Goal: Task Accomplishment & Management: Manage account settings

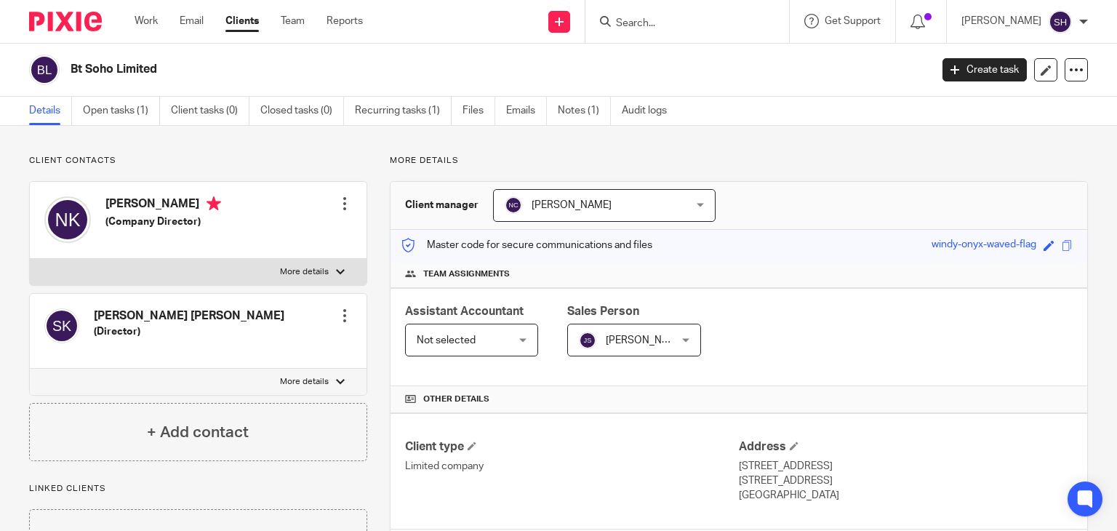
click at [663, 20] on input "Search" at bounding box center [679, 23] width 131 height 13
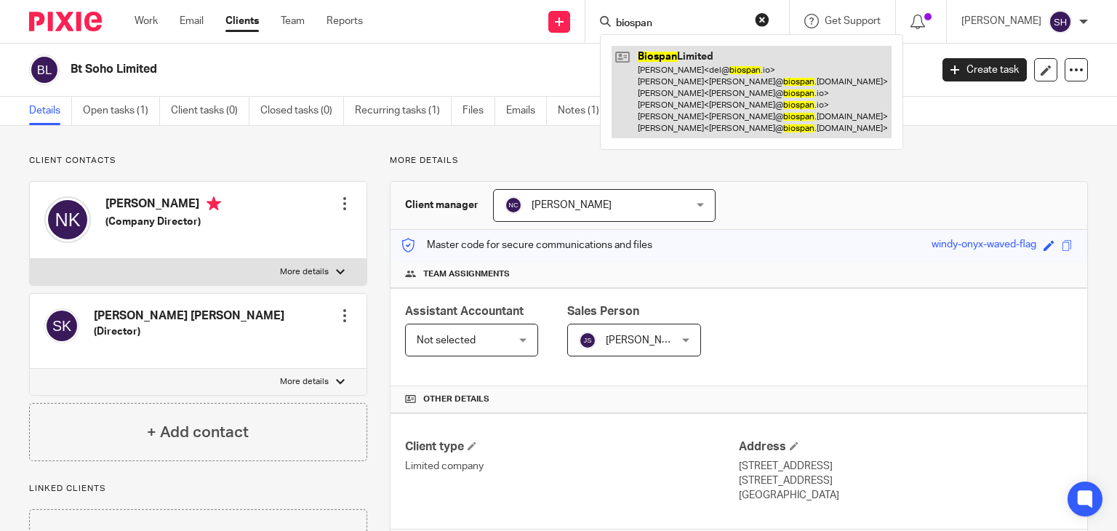
type input "biospan"
click at [792, 60] on link at bounding box center [751, 92] width 280 height 92
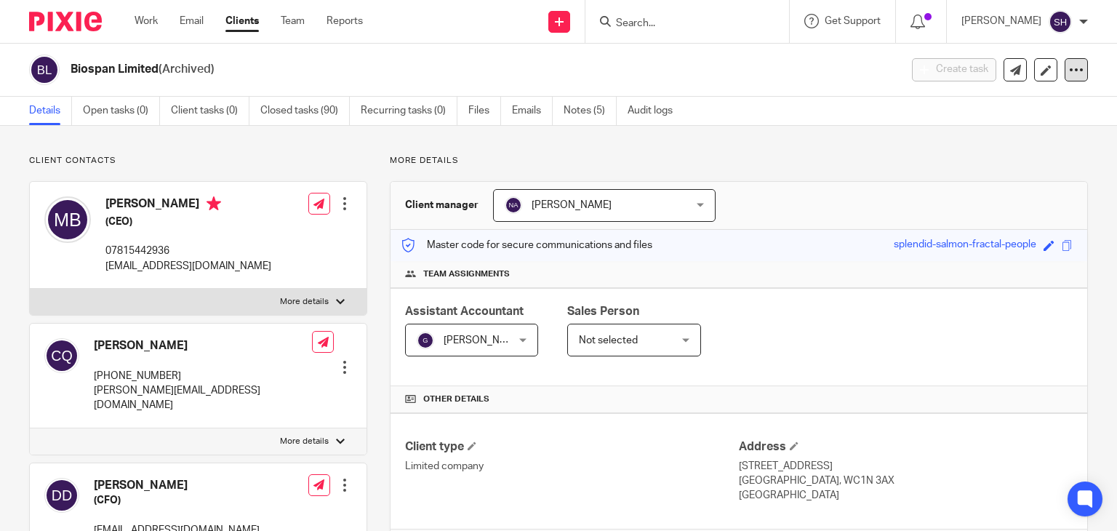
click at [1072, 73] on div at bounding box center [1075, 69] width 23 height 23
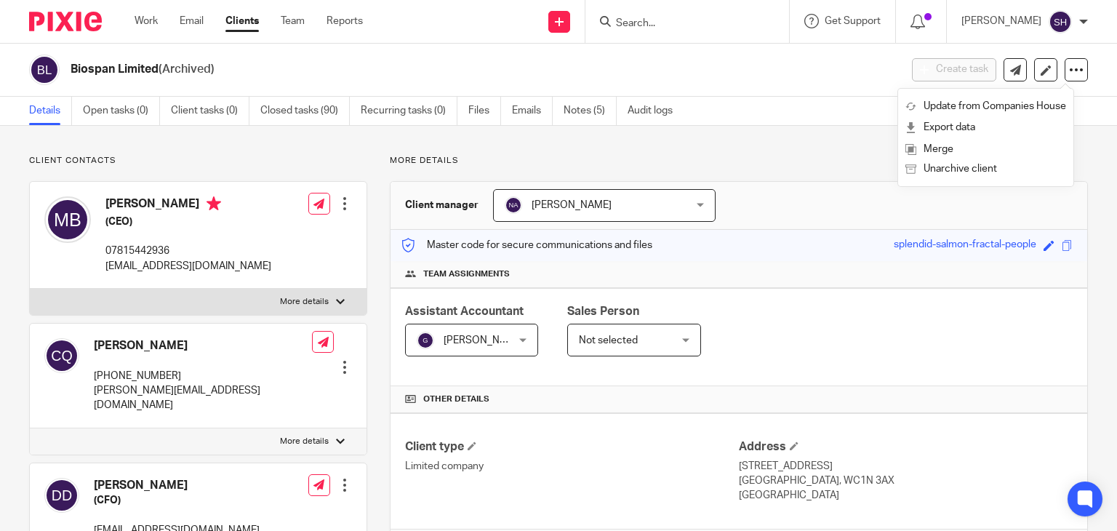
click at [361, 66] on h2 "Biospan Limited (Archived)" at bounding box center [399, 69] width 656 height 15
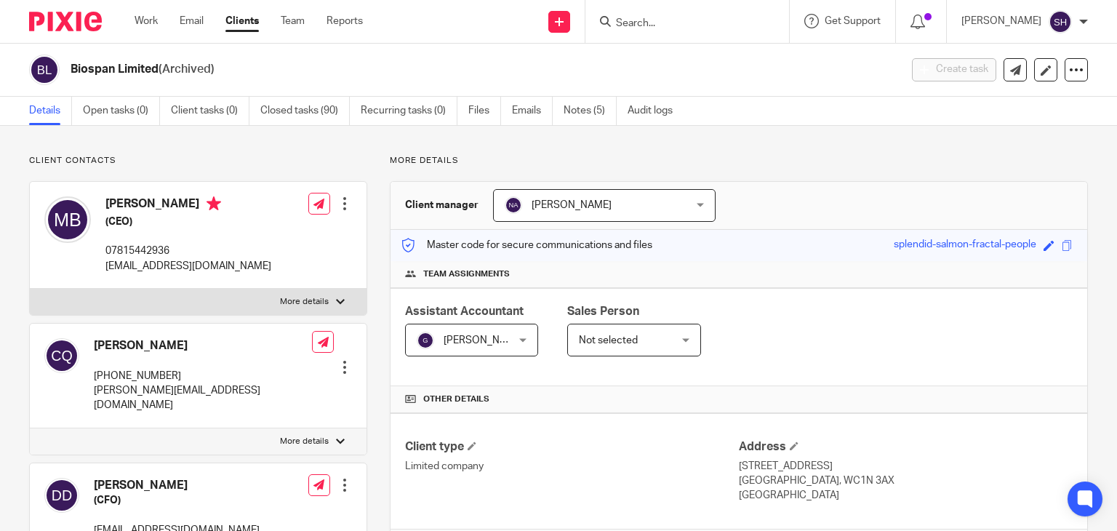
click at [646, 18] on input "Search" at bounding box center [679, 23] width 131 height 13
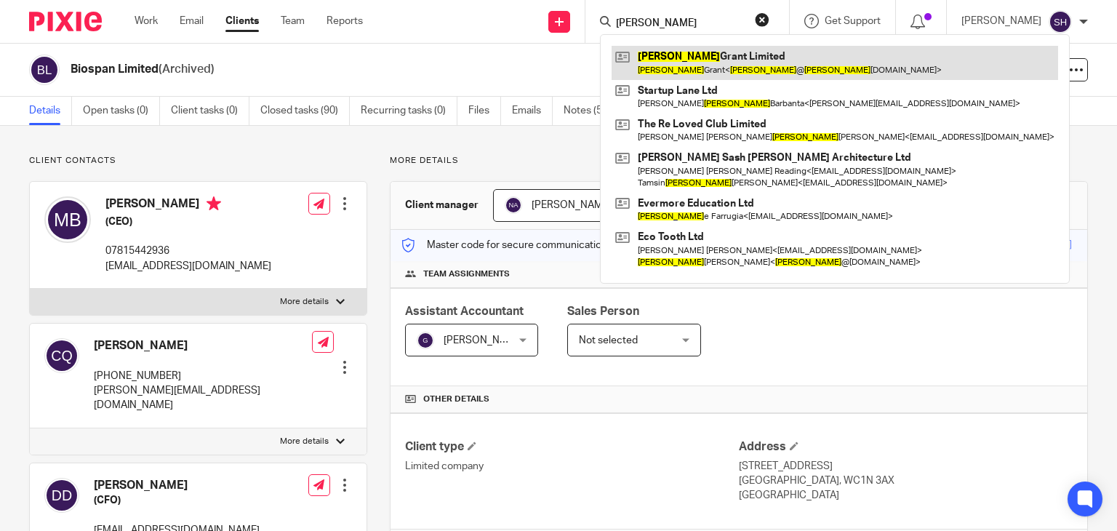
type input "diana"
click at [710, 63] on link at bounding box center [834, 62] width 446 height 33
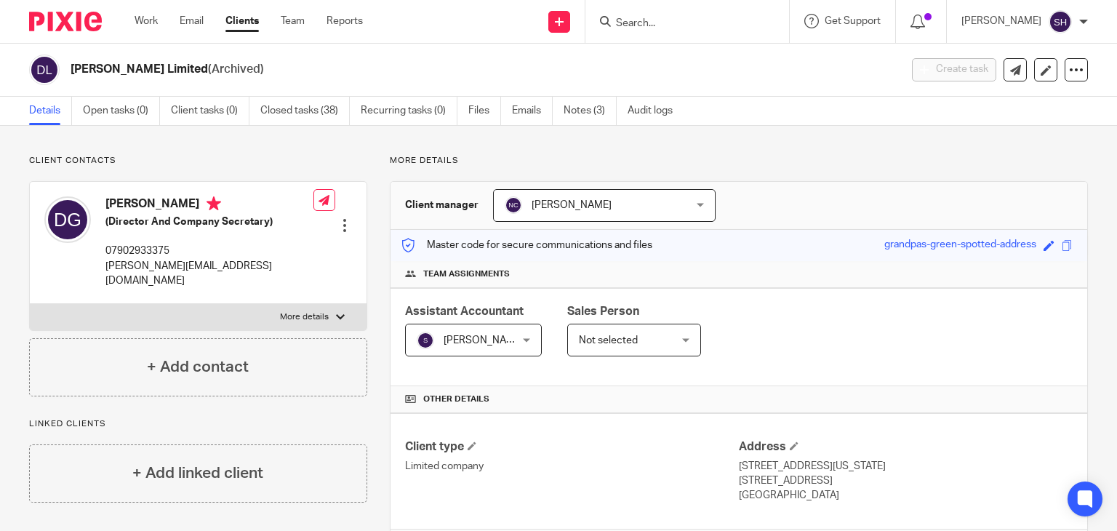
click at [621, 27] on input "Search" at bounding box center [679, 23] width 131 height 13
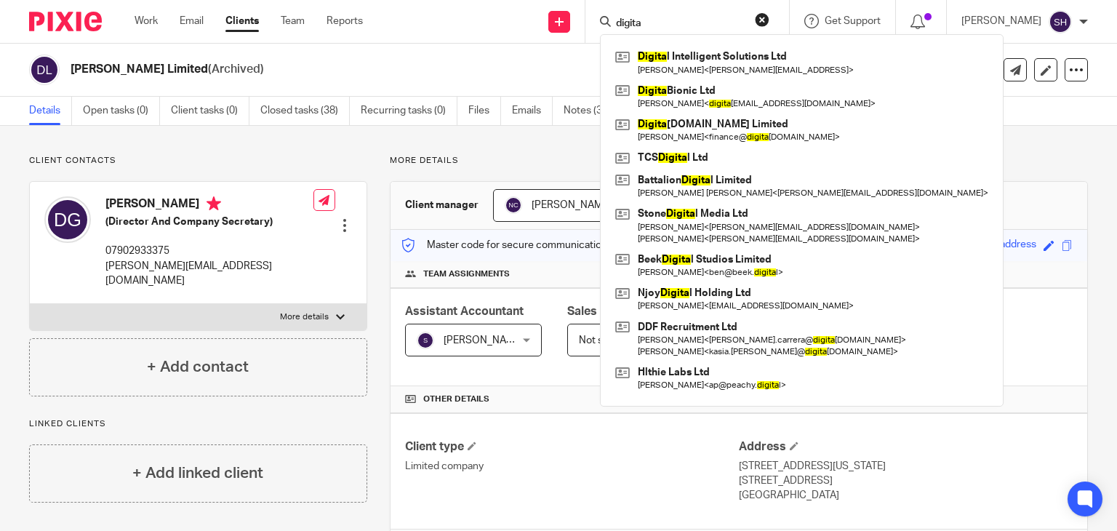
type input "digita"
click at [236, 20] on link "Clients" at bounding box center [241, 21] width 33 height 15
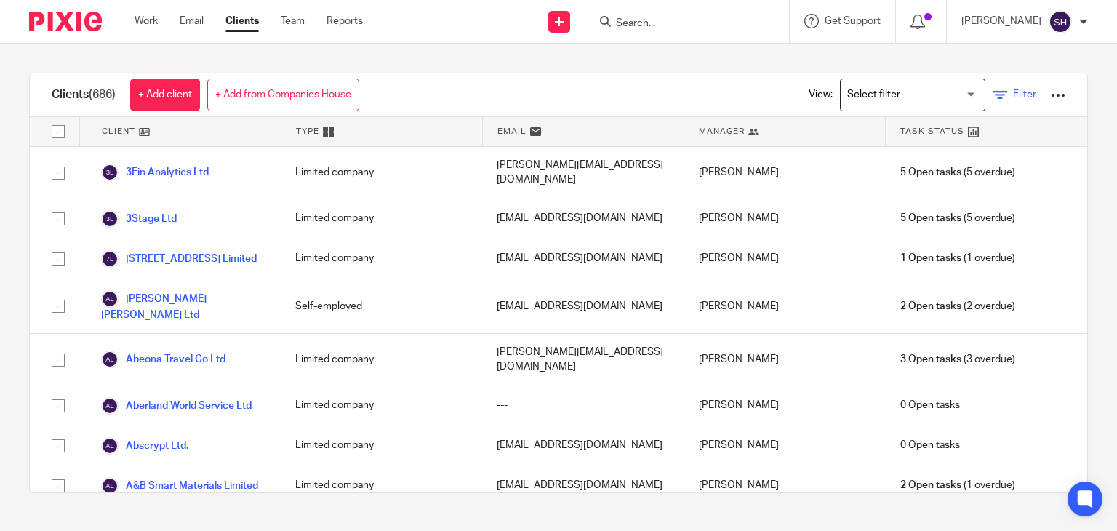
click at [992, 93] on icon at bounding box center [999, 95] width 15 height 15
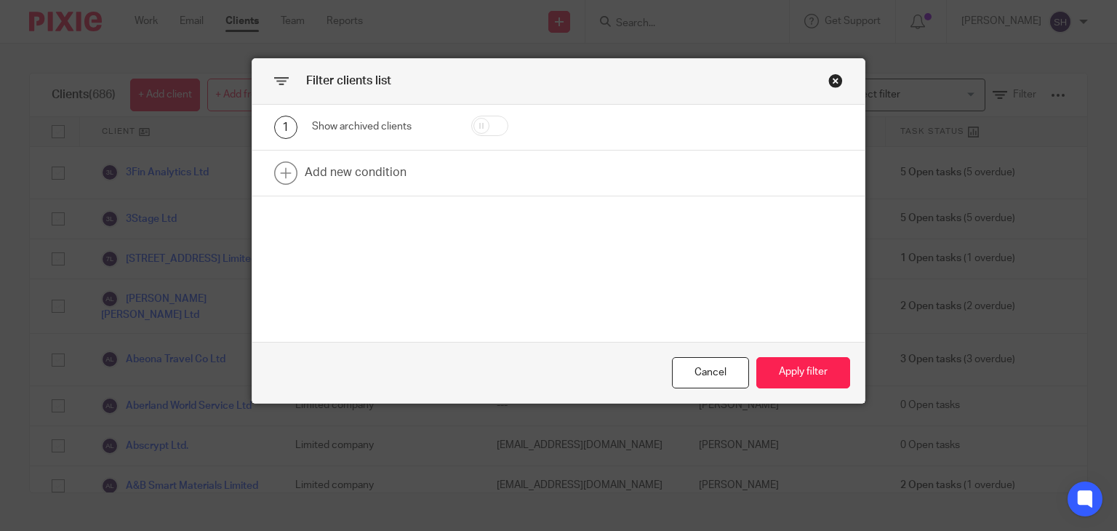
click at [832, 76] on div "Close this dialog window" at bounding box center [835, 80] width 15 height 15
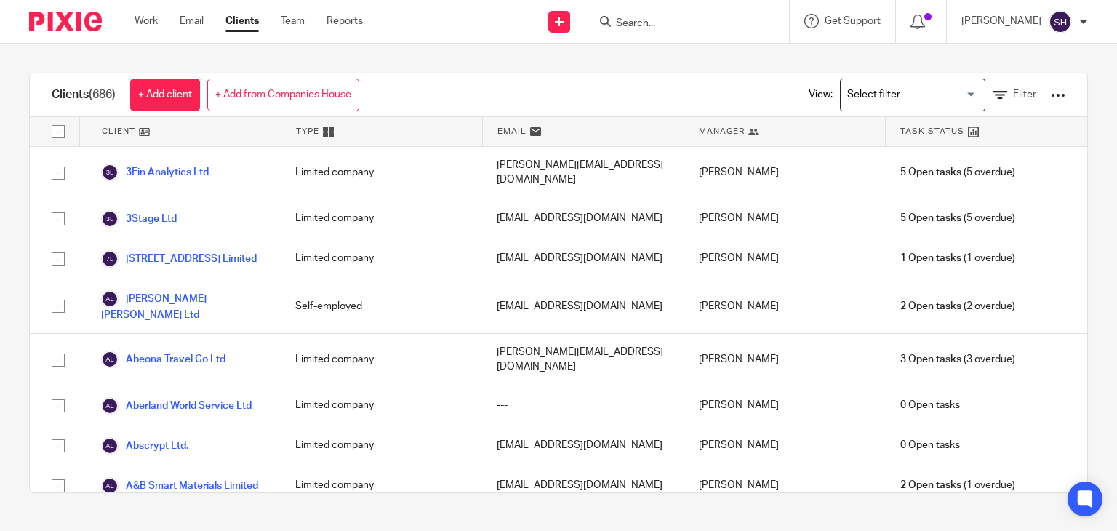
click at [682, 8] on div at bounding box center [687, 21] width 204 height 43
click at [678, 17] on input "Search" at bounding box center [679, 23] width 131 height 13
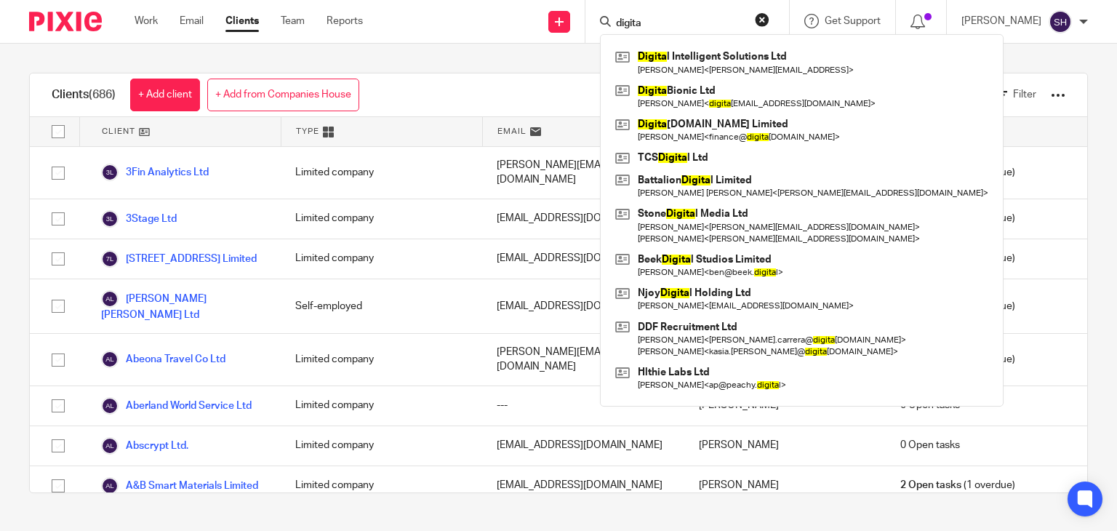
type input "digita"
click at [689, 15] on form "digita" at bounding box center [691, 21] width 155 height 18
click at [688, 14] on form "digita" at bounding box center [691, 21] width 155 height 18
drag, startPoint x: 697, startPoint y: 5, endPoint x: 609, endPoint y: 18, distance: 89.7
click at [570, 17] on div "Send new email Create task Add client digita Digita l Intelligent Solutions Ltd…" at bounding box center [751, 21] width 732 height 43
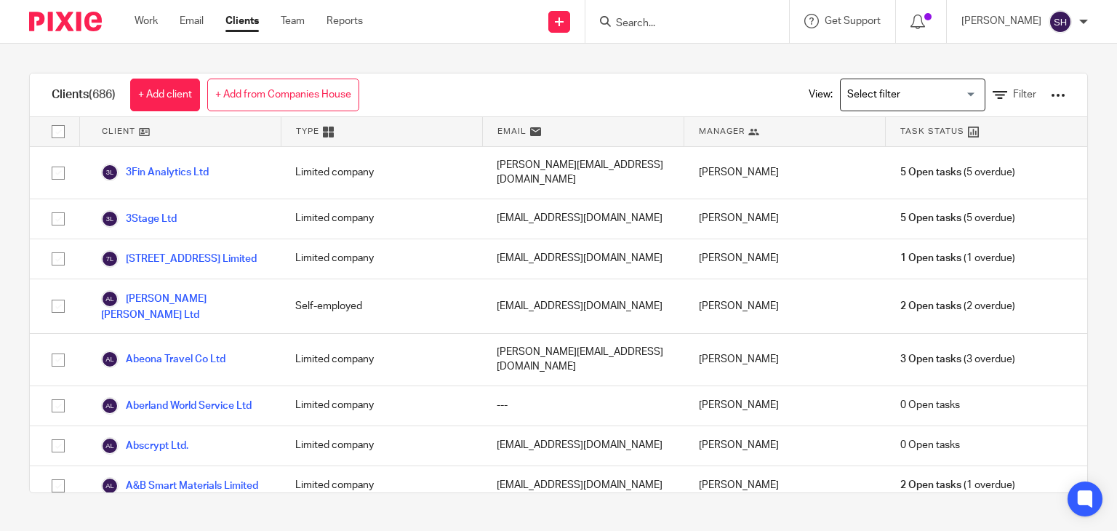
click at [628, 23] on input "Search" at bounding box center [679, 23] width 131 height 13
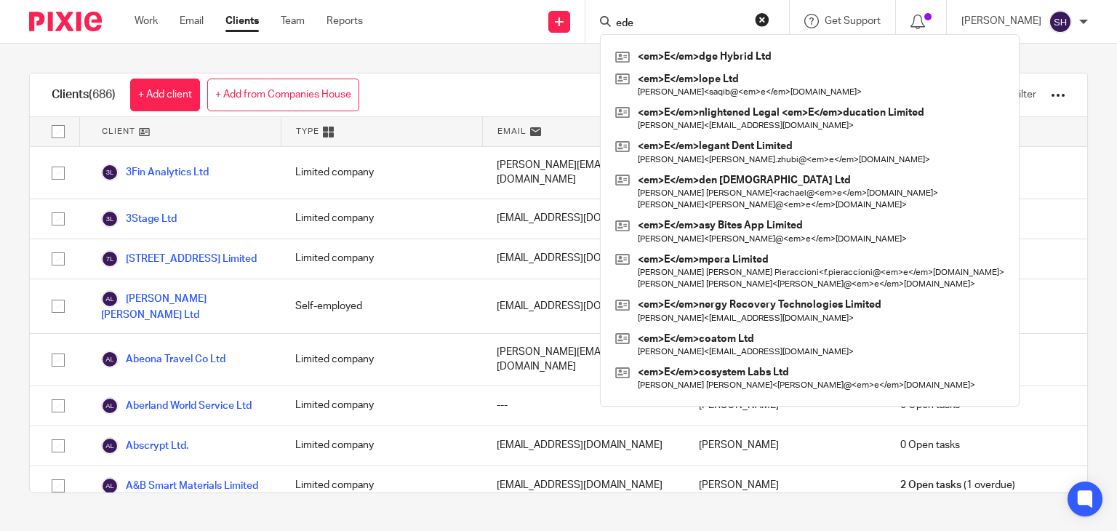
type input "eden"
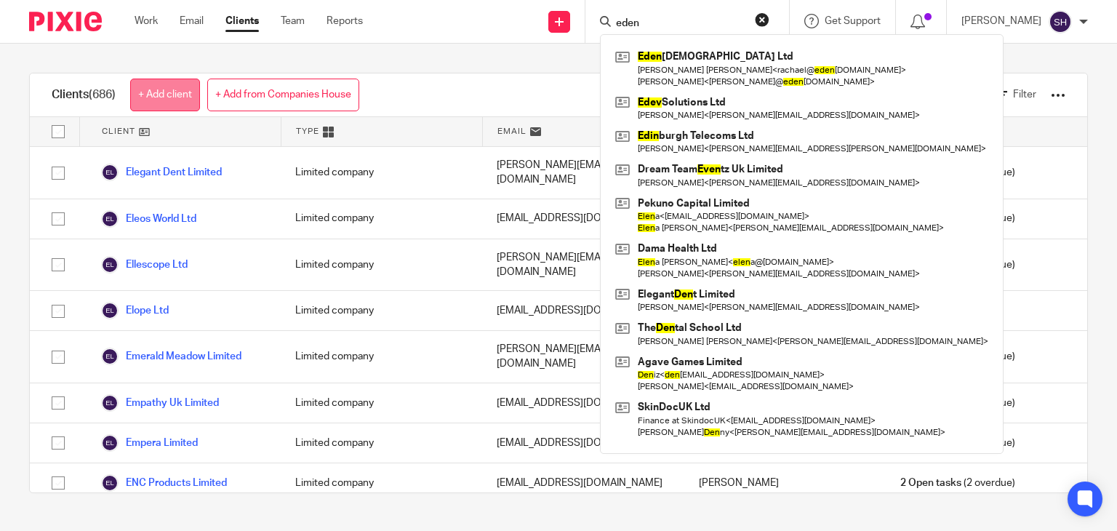
scroll to position [9015, 0]
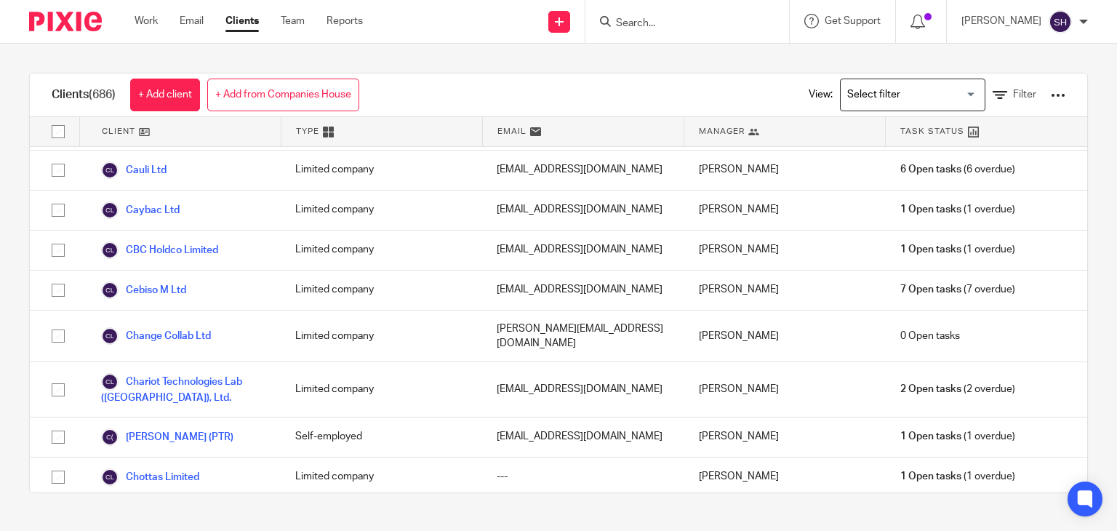
scroll to position [4944, 0]
drag, startPoint x: 958, startPoint y: 91, endPoint x: 970, endPoint y: 93, distance: 11.8
click at [978, 91] on div "Loading..." at bounding box center [981, 93] width 7 height 28
click at [992, 96] on icon at bounding box center [999, 95] width 15 height 15
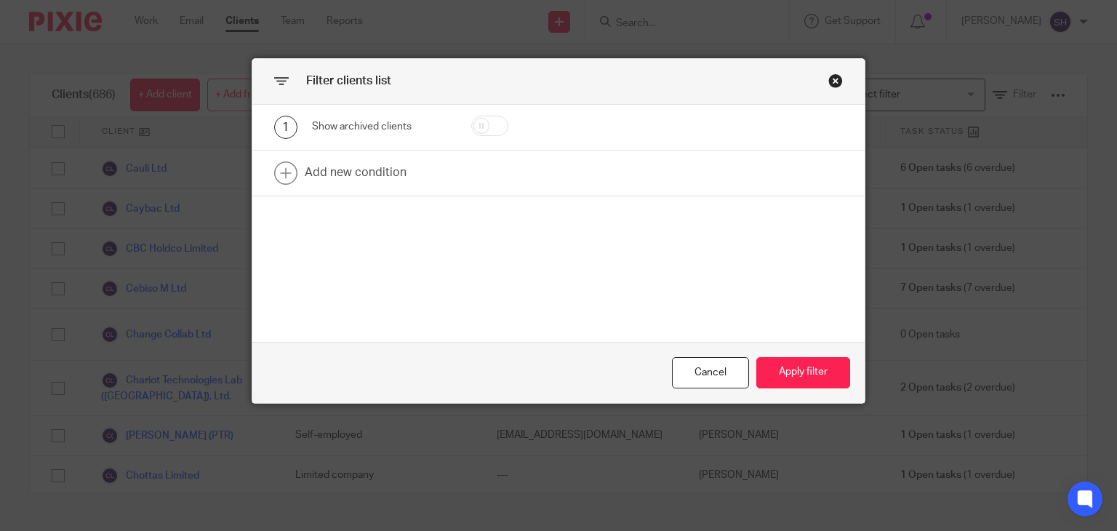
click at [829, 81] on div "Close this dialog window" at bounding box center [835, 80] width 15 height 15
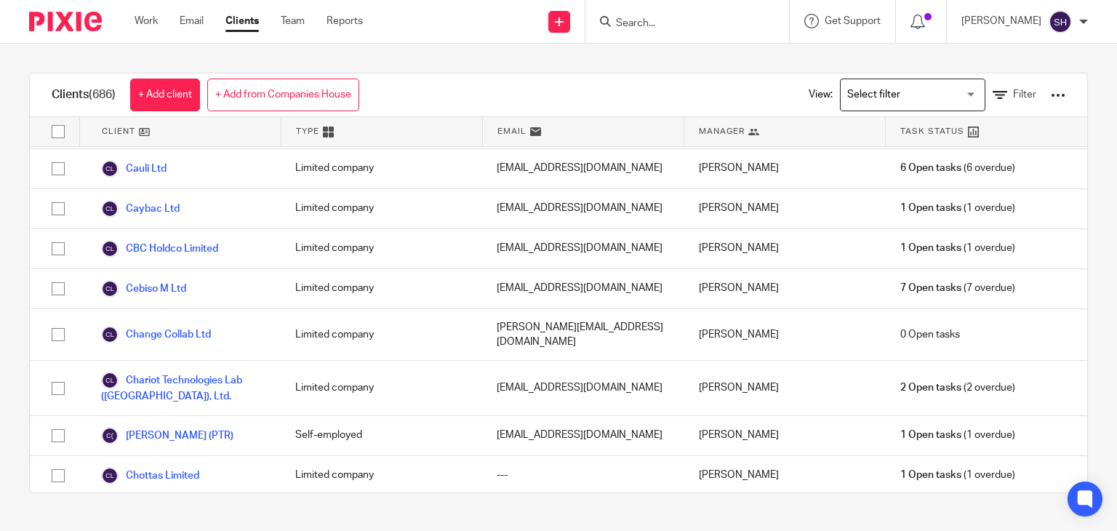
click at [635, 19] on input "Search" at bounding box center [679, 23] width 131 height 13
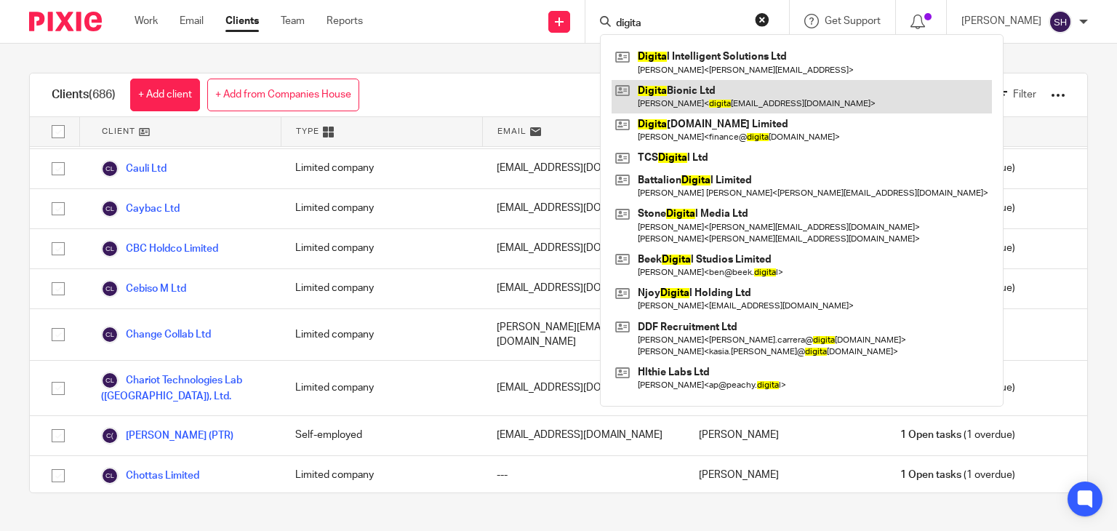
type input "digita"
click at [694, 101] on link at bounding box center [801, 96] width 380 height 33
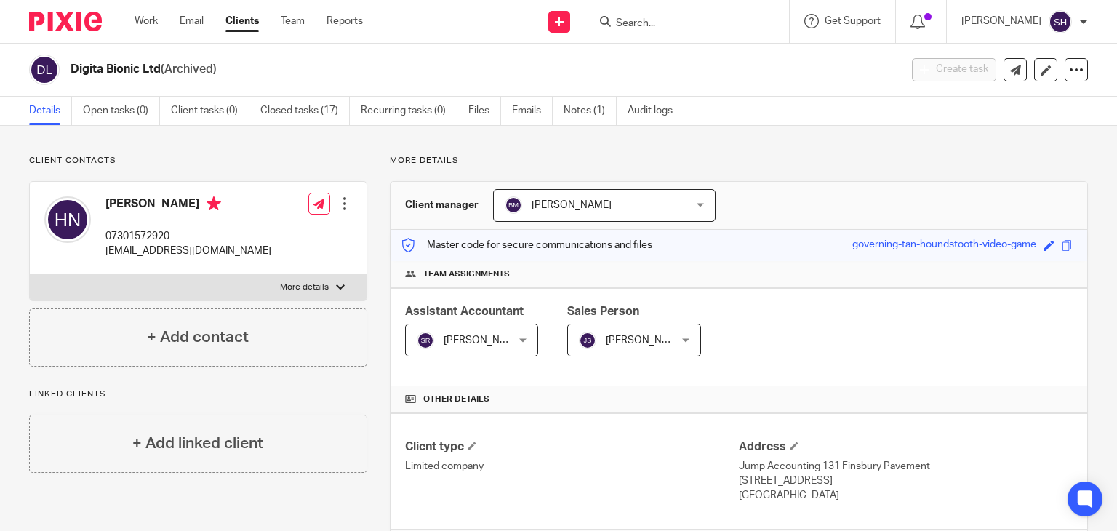
click at [638, 31] on div at bounding box center [687, 21] width 204 height 43
click at [629, 17] on input "Search" at bounding box center [679, 23] width 131 height 13
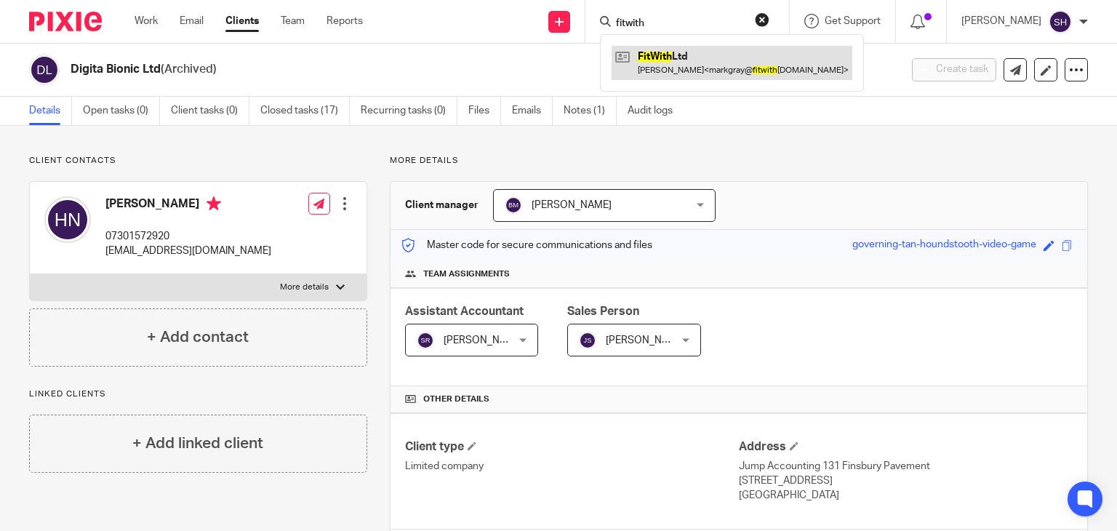
type input "fitwith"
click at [739, 70] on link at bounding box center [731, 62] width 241 height 33
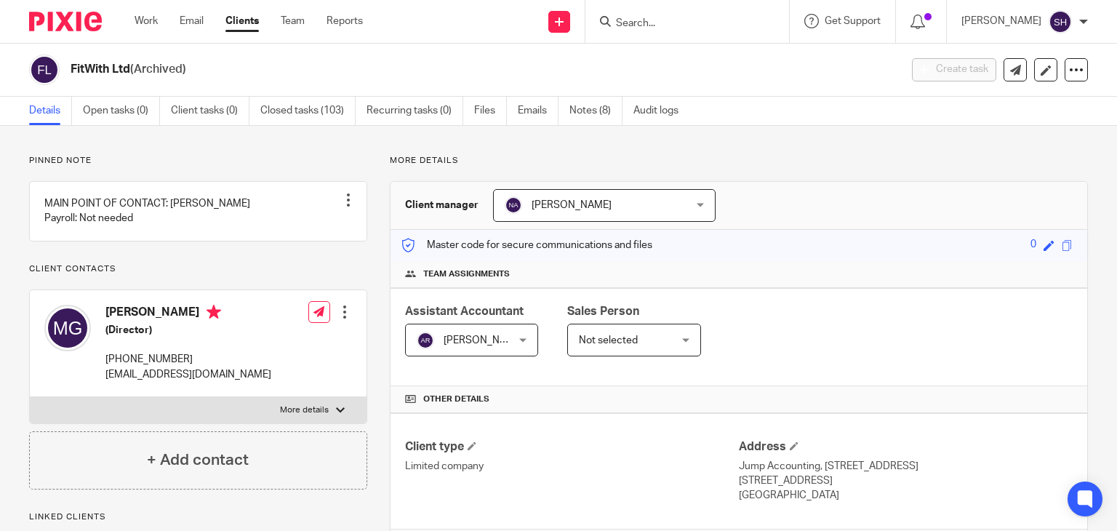
drag, startPoint x: 635, startPoint y: 15, endPoint x: 633, endPoint y: 27, distance: 11.7
click at [634, 24] on form at bounding box center [691, 21] width 155 height 18
click at [633, 27] on input "Search" at bounding box center [679, 23] width 131 height 13
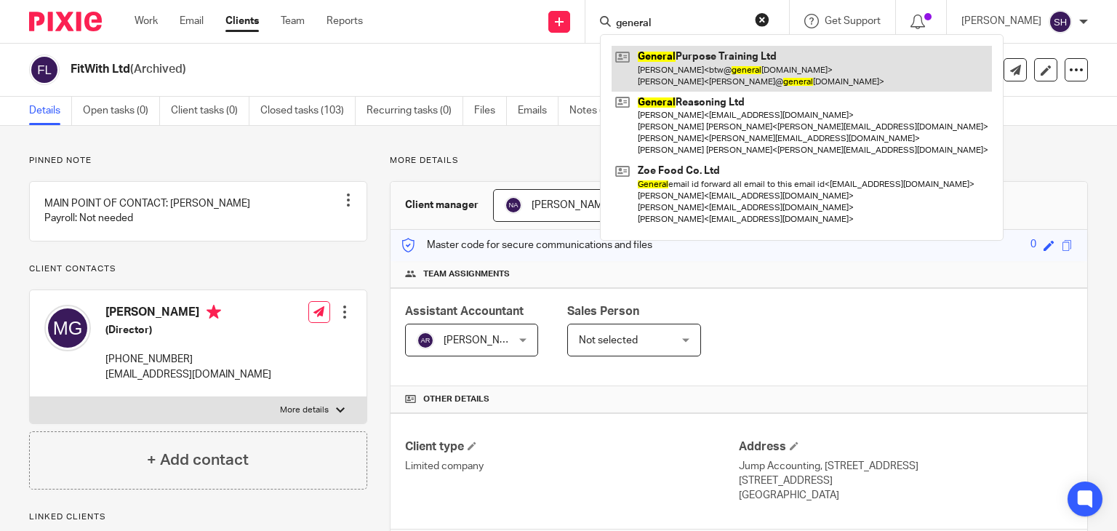
type input "general"
click at [707, 76] on link at bounding box center [801, 68] width 380 height 45
click at [706, 76] on link at bounding box center [801, 68] width 380 height 45
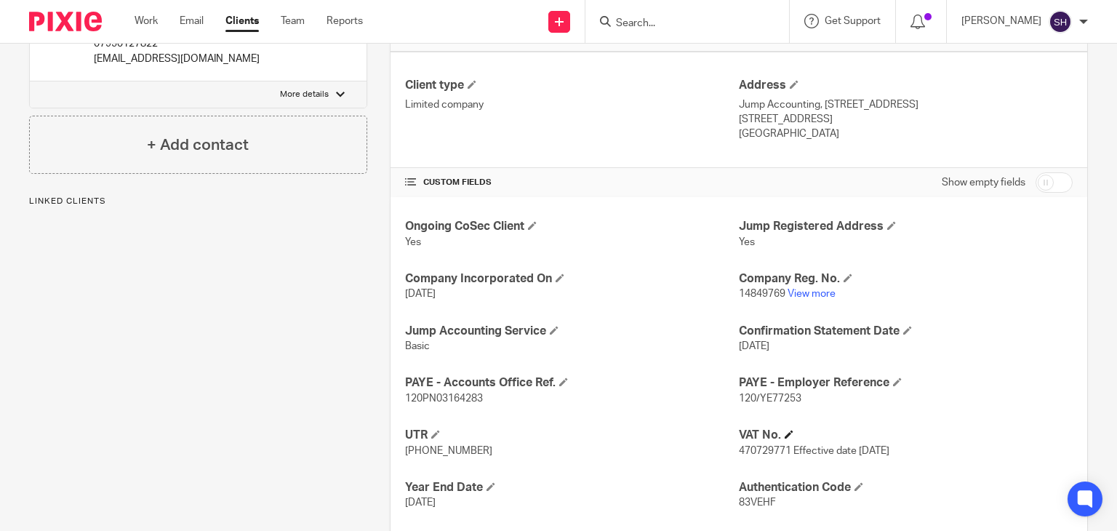
scroll to position [364, 0]
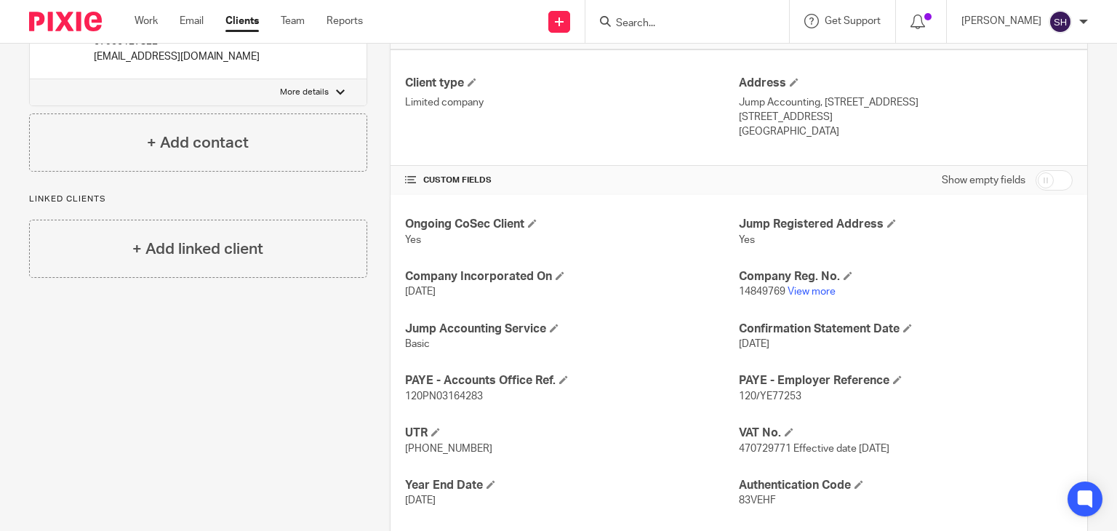
click at [637, 15] on form at bounding box center [691, 21] width 155 height 18
click at [637, 25] on input "Search" at bounding box center [679, 23] width 131 height 13
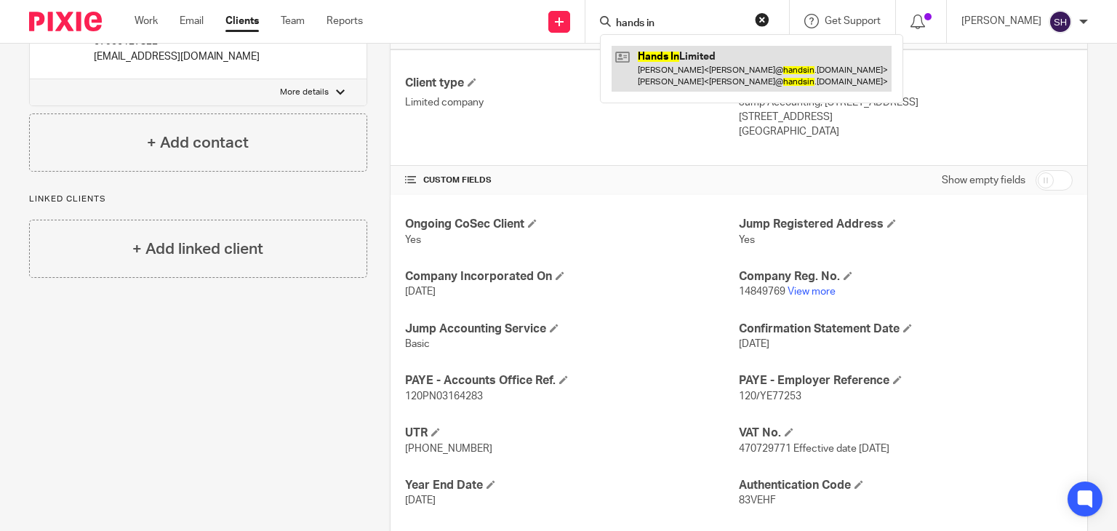
type input "hands in"
click at [701, 76] on link at bounding box center [751, 68] width 280 height 45
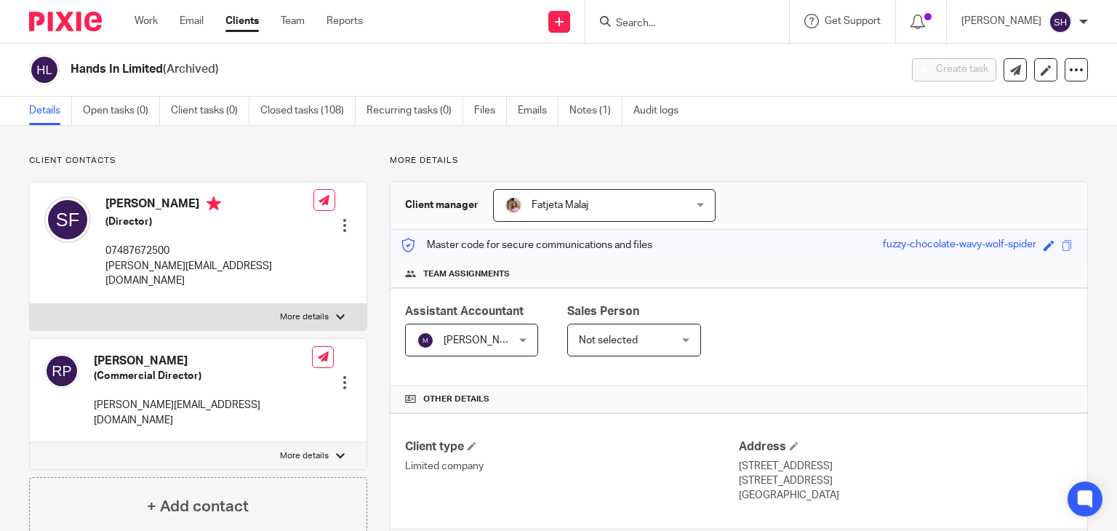
click at [626, 27] on input "Search" at bounding box center [679, 23] width 131 height 13
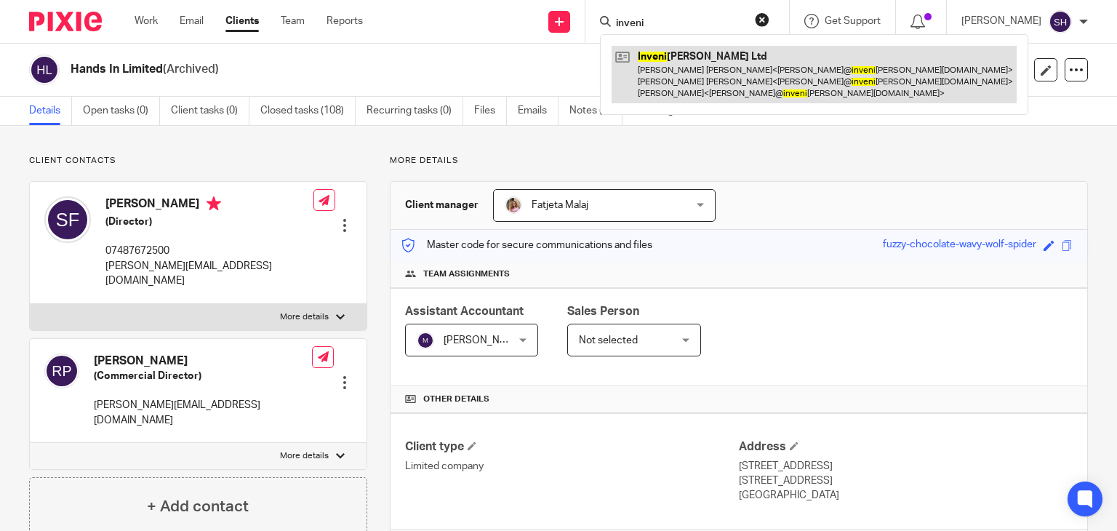
type input "inveni"
click at [693, 79] on link at bounding box center [813, 74] width 405 height 57
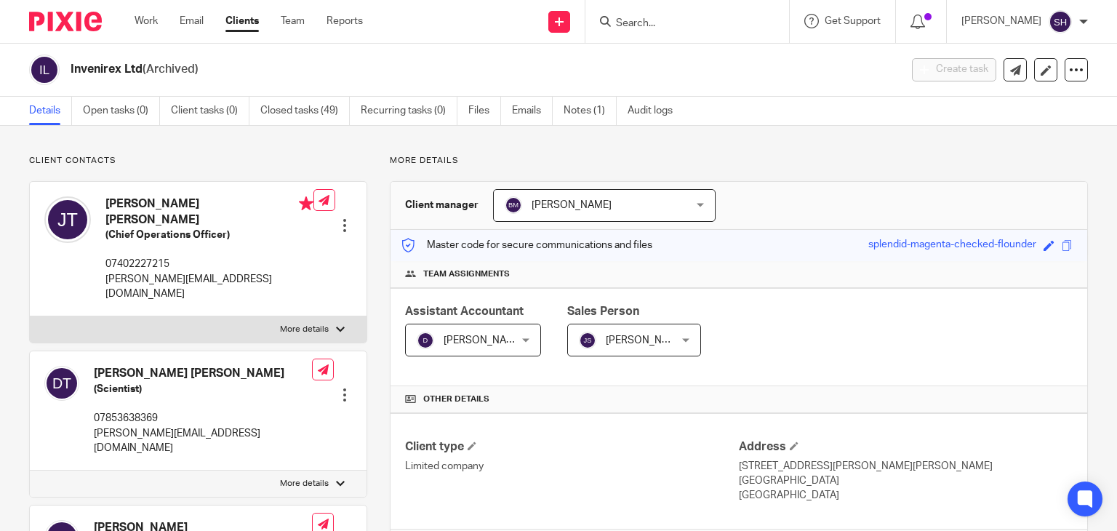
click at [627, 20] on input "Search" at bounding box center [679, 23] width 131 height 13
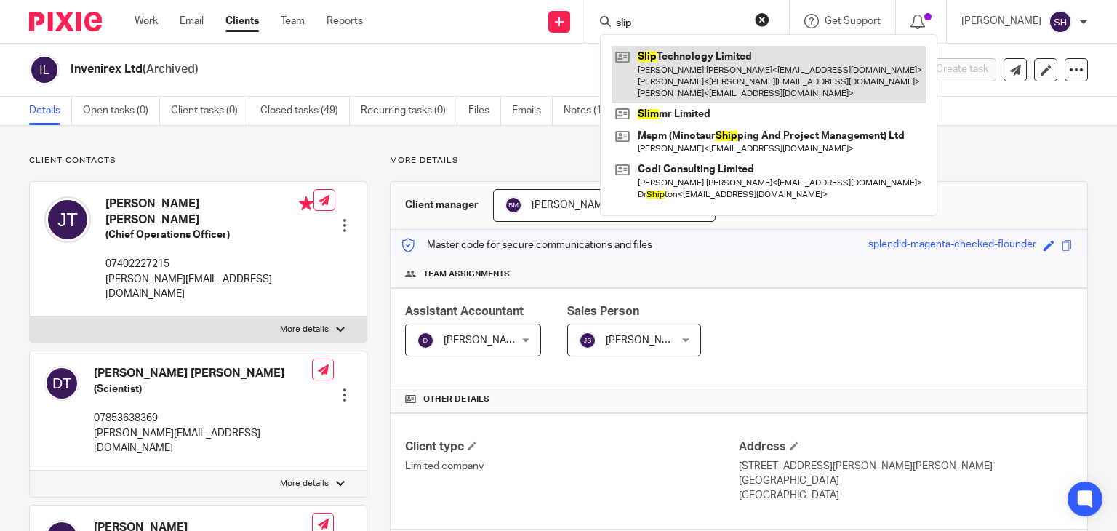
type input "slip"
click at [699, 73] on link at bounding box center [768, 74] width 314 height 57
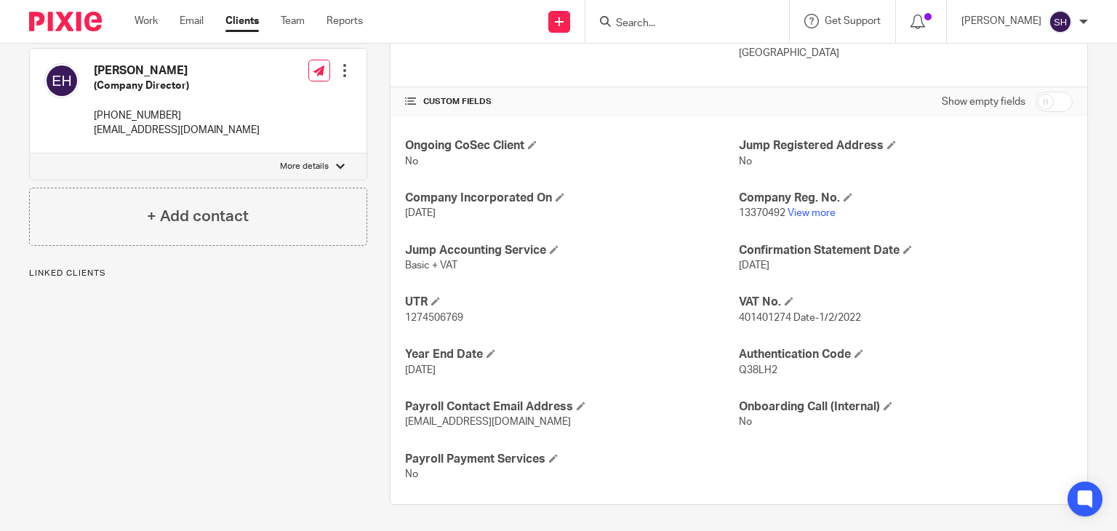
scroll to position [443, 0]
click at [656, 20] on input "Search" at bounding box center [679, 23] width 131 height 13
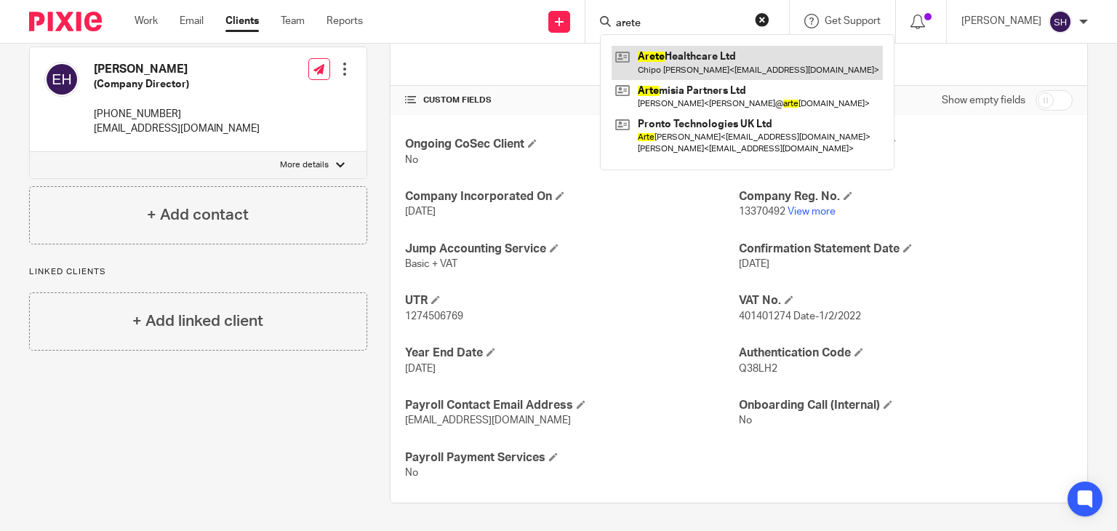
type input "arete"
click at [704, 47] on link at bounding box center [746, 62] width 271 height 33
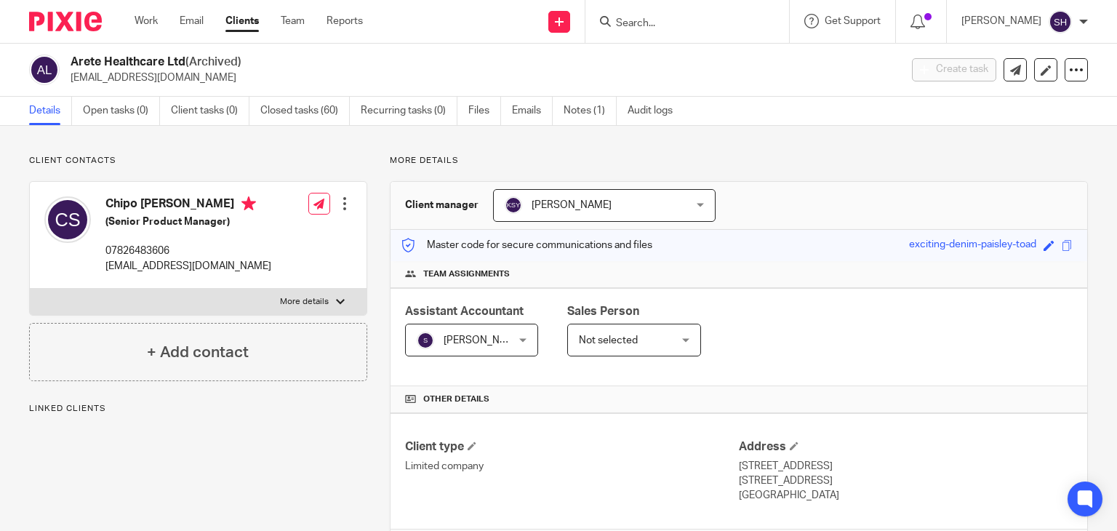
click at [1071, 68] on icon at bounding box center [1076, 70] width 15 height 15
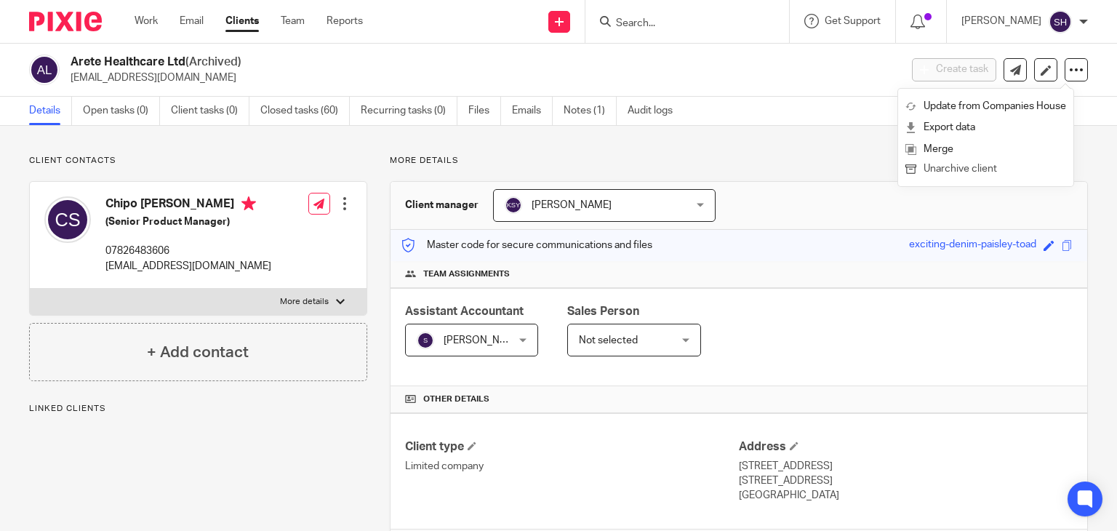
click at [974, 167] on button "Unarchive client" at bounding box center [985, 169] width 161 height 19
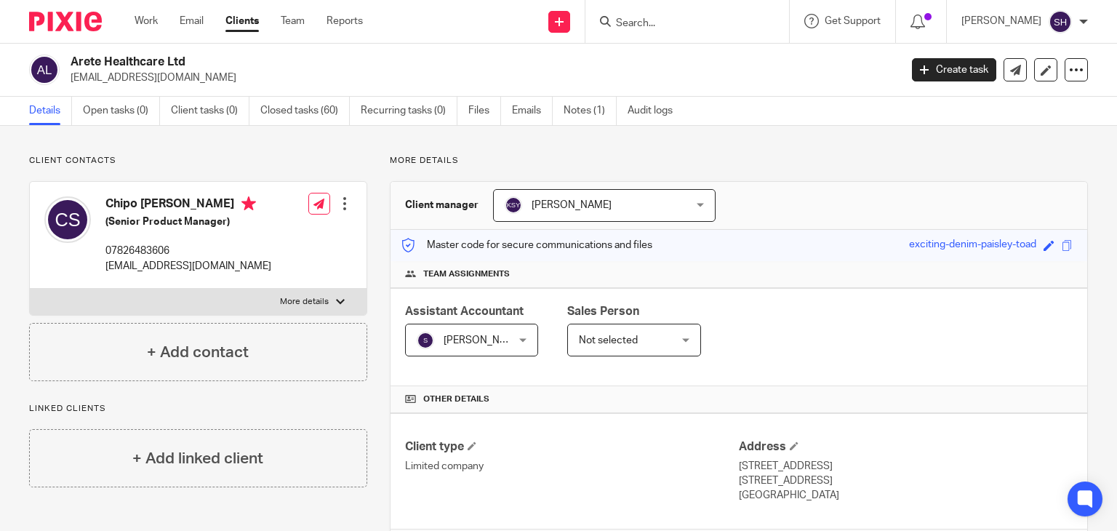
click at [646, 24] on input "Search" at bounding box center [679, 23] width 131 height 13
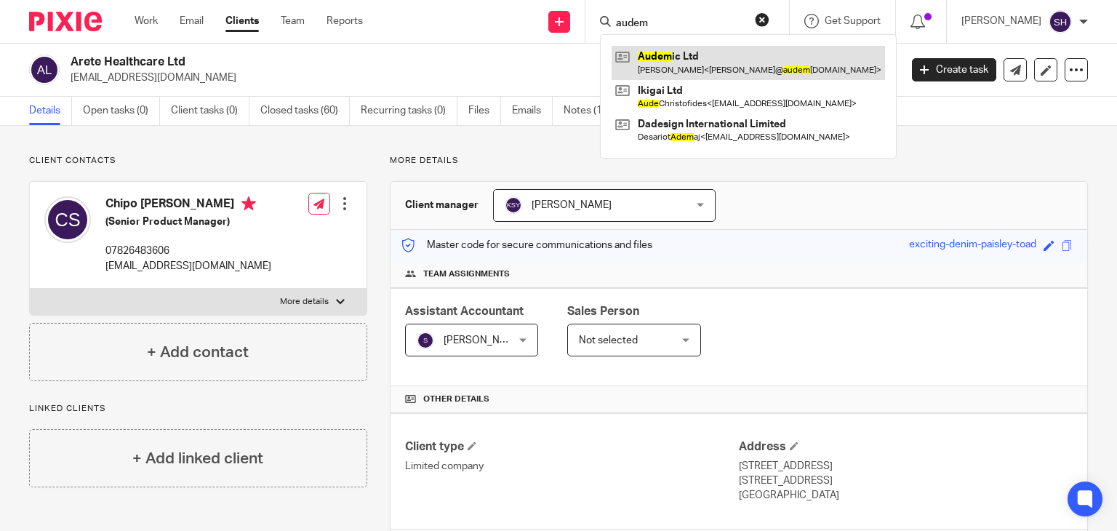
type input "audem"
click at [677, 60] on link at bounding box center [747, 62] width 273 height 33
click at [672, 60] on link at bounding box center [747, 62] width 273 height 33
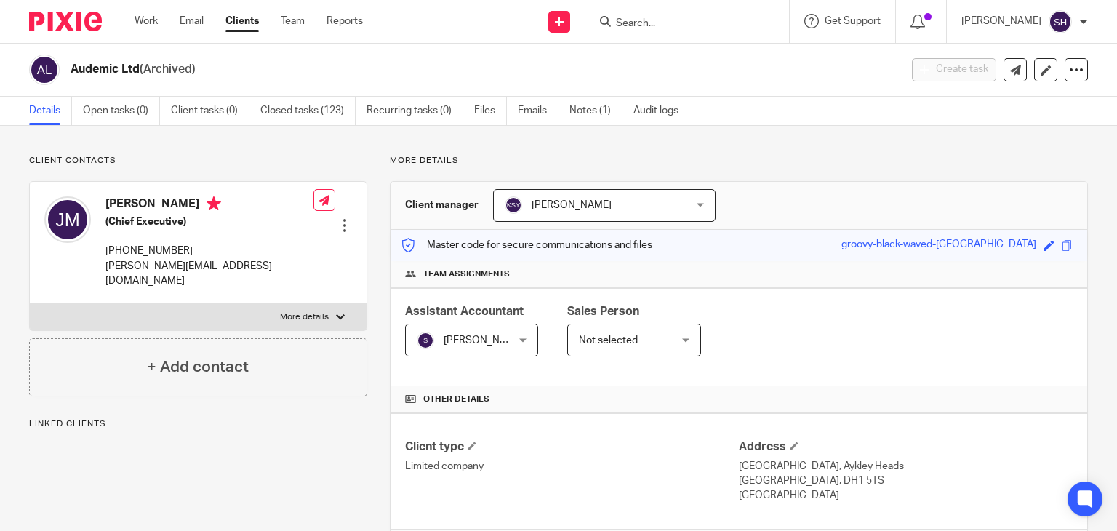
click at [1069, 68] on icon at bounding box center [1076, 70] width 15 height 15
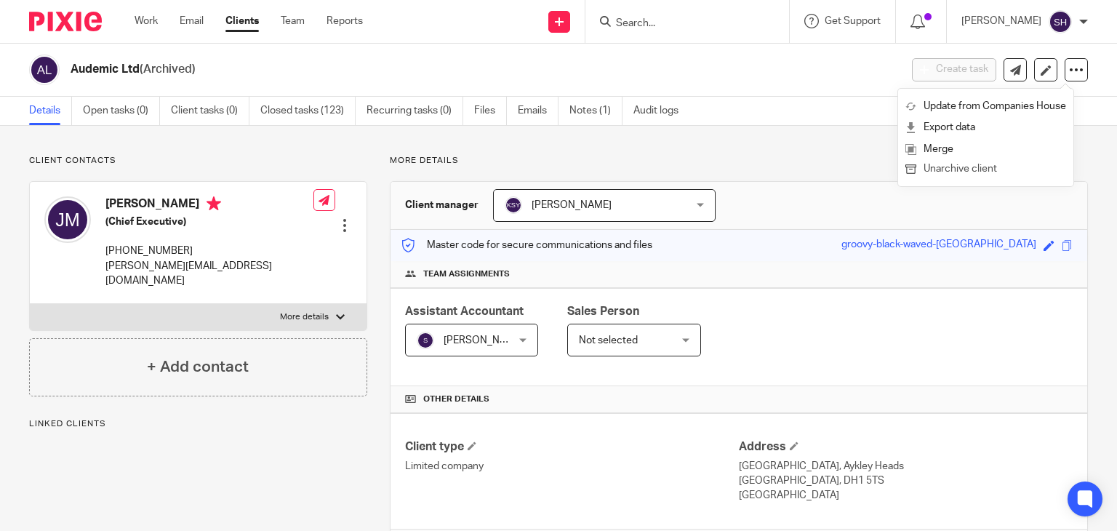
click at [962, 166] on button "Unarchive client" at bounding box center [985, 169] width 161 height 19
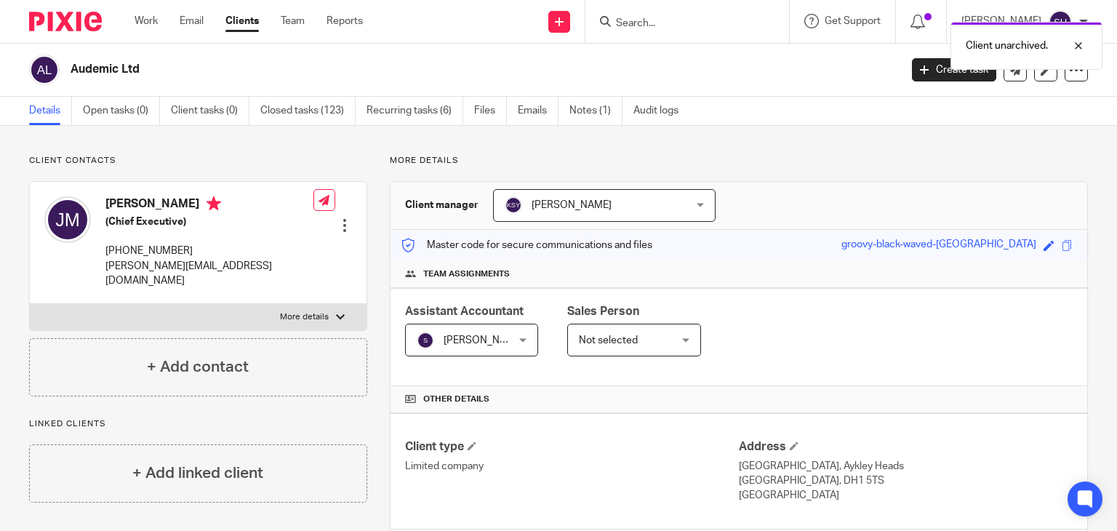
click at [639, 21] on div "Client unarchived." at bounding box center [830, 42] width 544 height 55
click at [626, 20] on div "Client unarchived." at bounding box center [830, 42] width 544 height 55
click at [614, 19] on input "Search" at bounding box center [679, 23] width 131 height 13
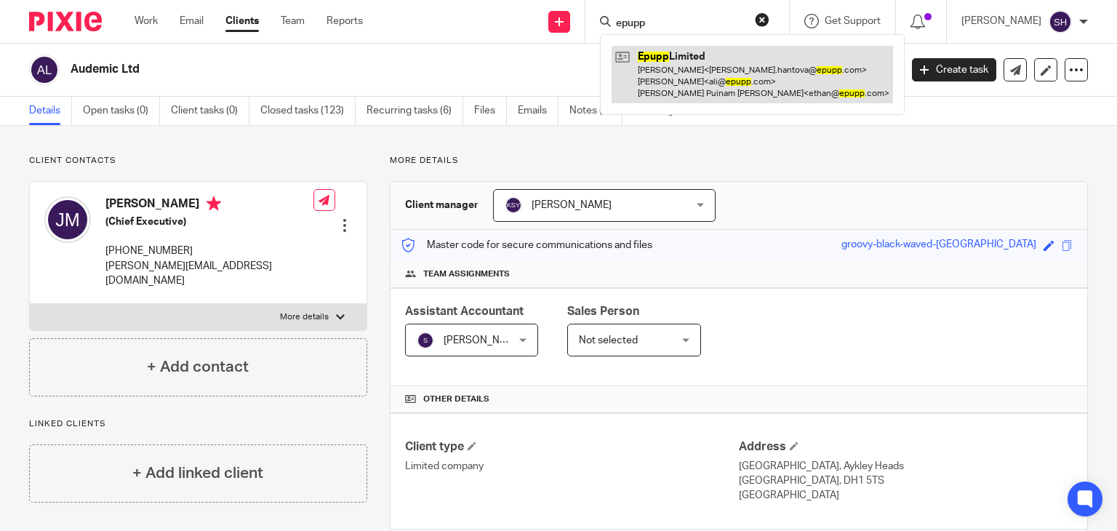
type input "epupp"
click at [704, 87] on link at bounding box center [751, 74] width 281 height 57
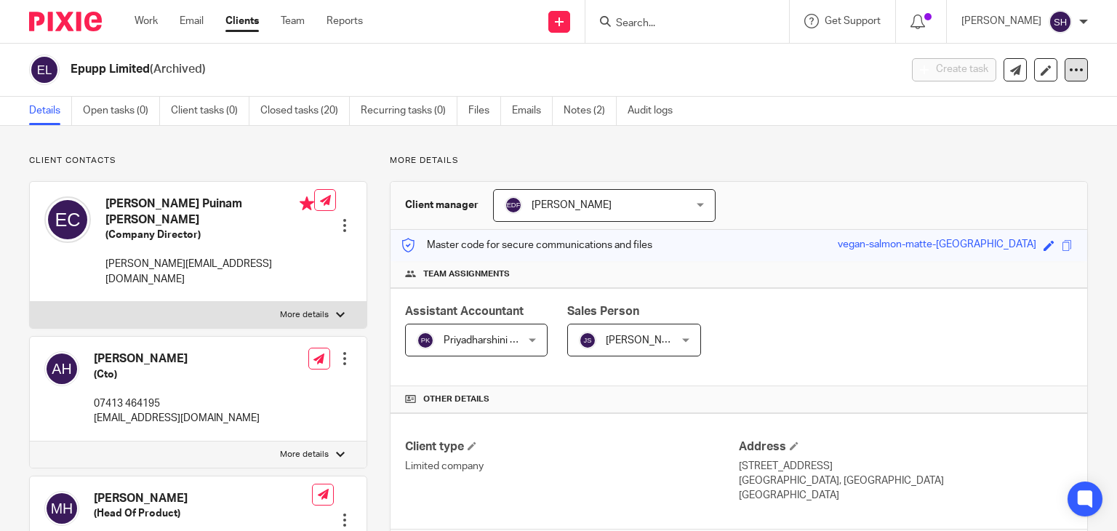
click at [1069, 66] on icon at bounding box center [1076, 70] width 15 height 15
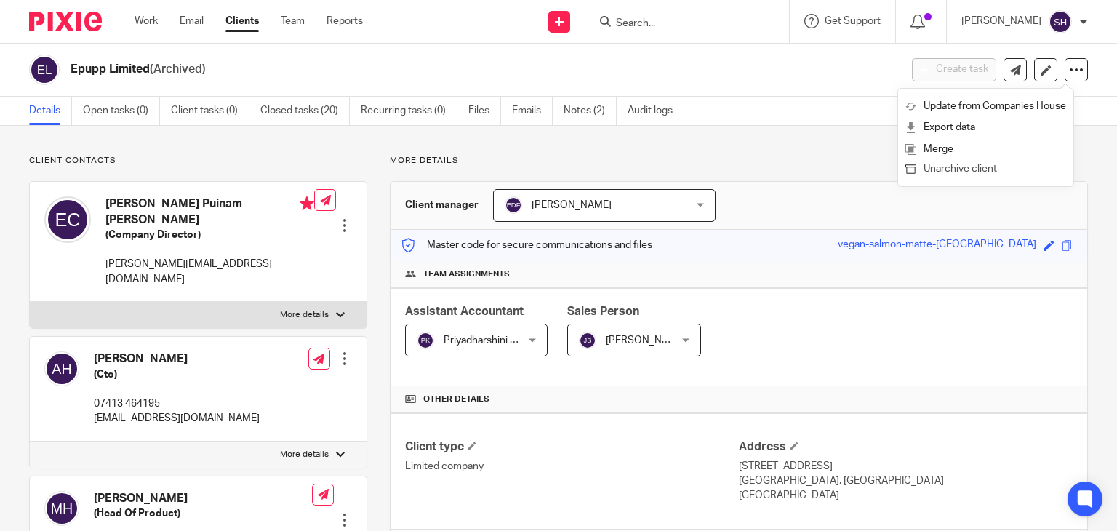
click at [972, 166] on button "Unarchive client" at bounding box center [985, 169] width 161 height 19
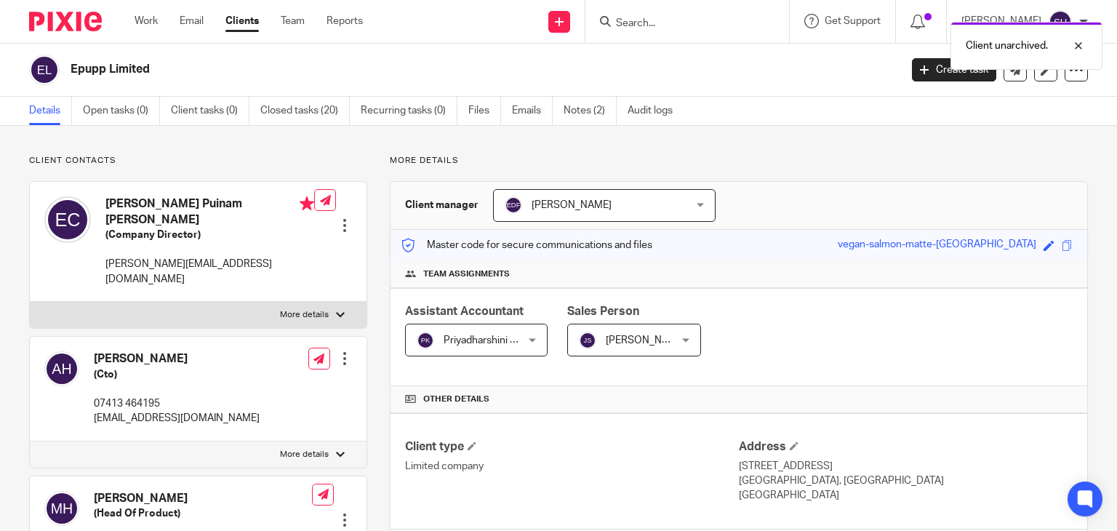
click at [635, 31] on div "Client unarchived." at bounding box center [830, 42] width 544 height 55
drag, startPoint x: 637, startPoint y: 19, endPoint x: 703, endPoint y: 15, distance: 66.3
click at [640, 18] on div "Client unarchived." at bounding box center [830, 42] width 544 height 55
drag, startPoint x: 635, startPoint y: 20, endPoint x: 648, endPoint y: 21, distance: 13.1
click at [636, 20] on div "Client unarchived." at bounding box center [830, 42] width 544 height 55
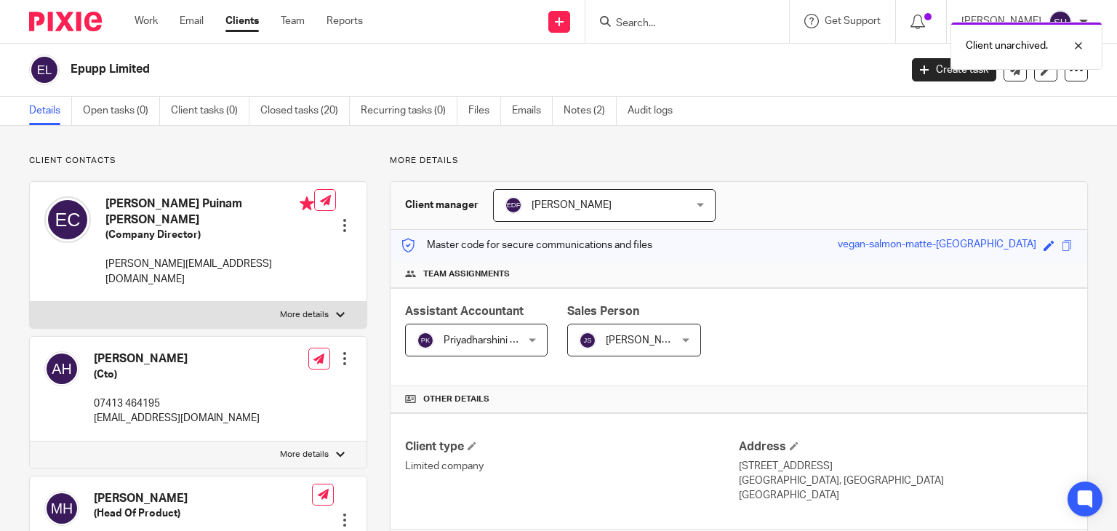
click at [832, 168] on div "More details Client manager Elena Devitt Fidalgo Elena Devitt Fidalgo Aashish A…" at bounding box center [727, 498] width 720 height 687
click at [643, 24] on input "Search" at bounding box center [679, 23] width 131 height 13
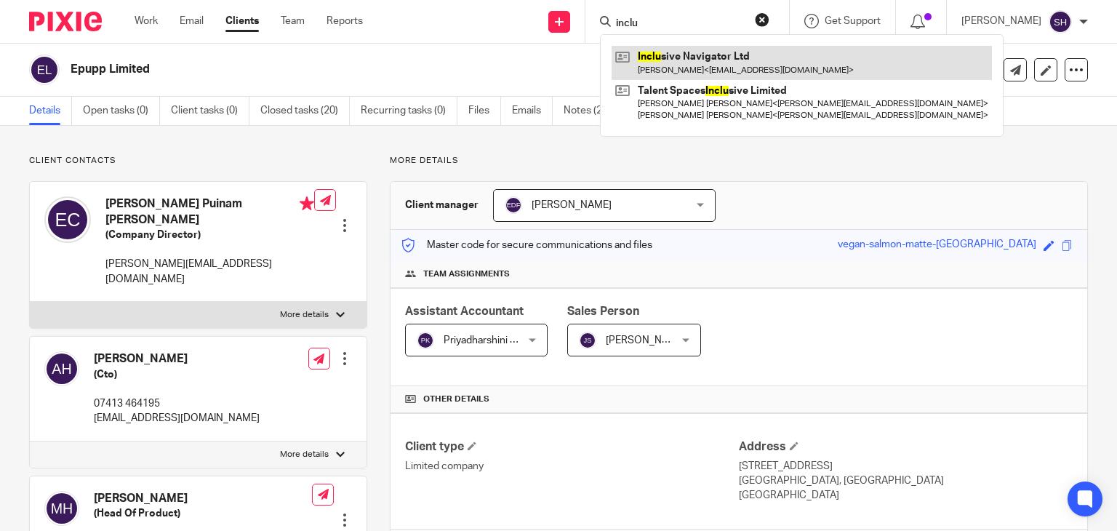
type input "inclu"
click at [658, 60] on link at bounding box center [801, 62] width 380 height 33
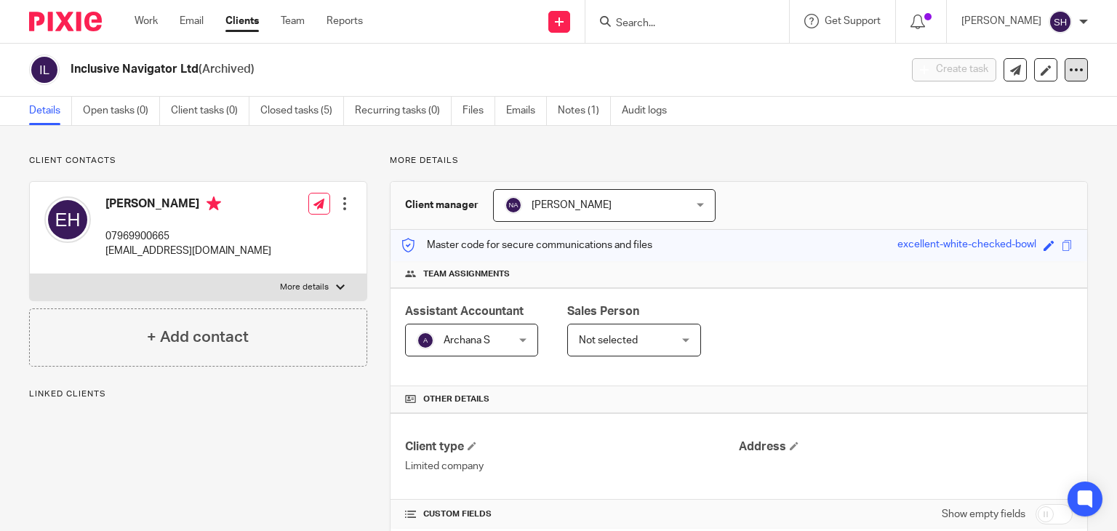
click at [1069, 71] on icon at bounding box center [1076, 70] width 15 height 15
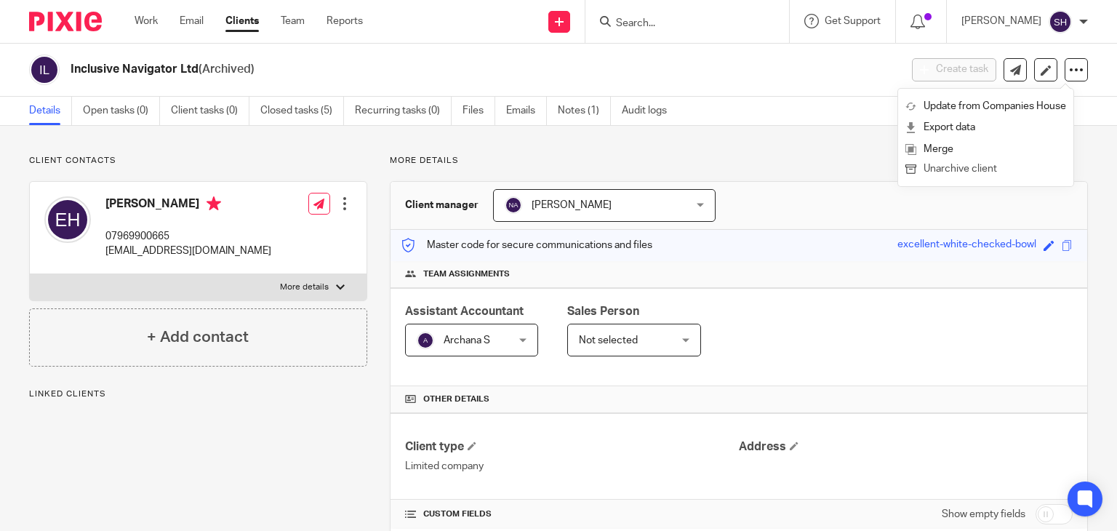
click at [965, 166] on button "Unarchive client" at bounding box center [985, 169] width 161 height 19
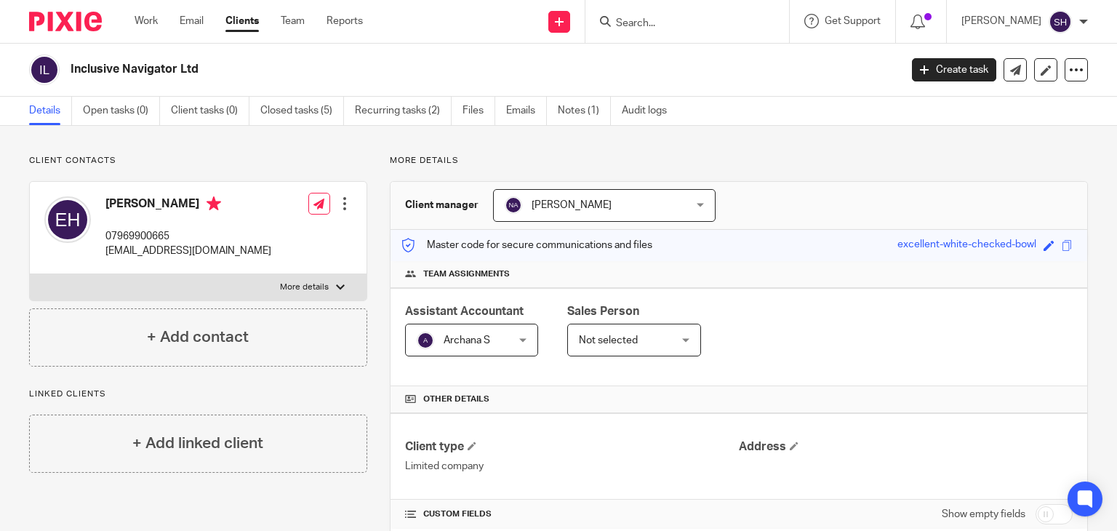
click at [641, 23] on input "Search" at bounding box center [679, 23] width 131 height 13
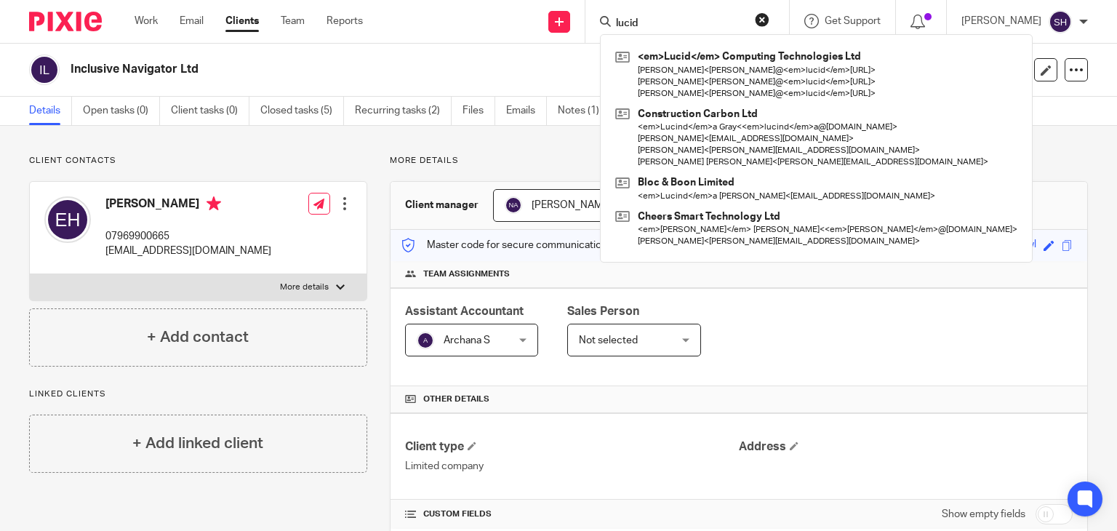
type input "lucid"
click button "submit" at bounding box center [0, 0] width 0 height 0
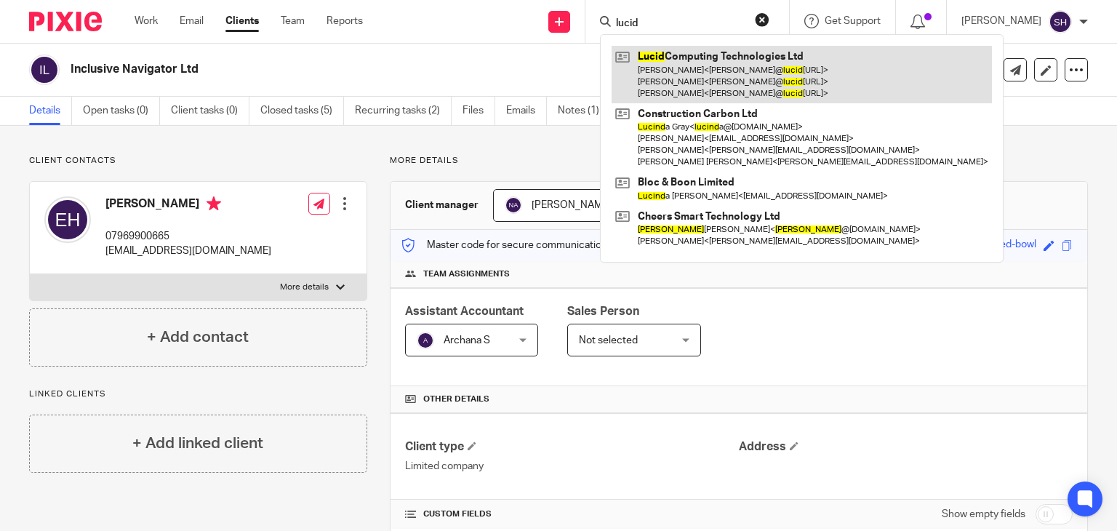
click at [751, 96] on link at bounding box center [801, 74] width 380 height 57
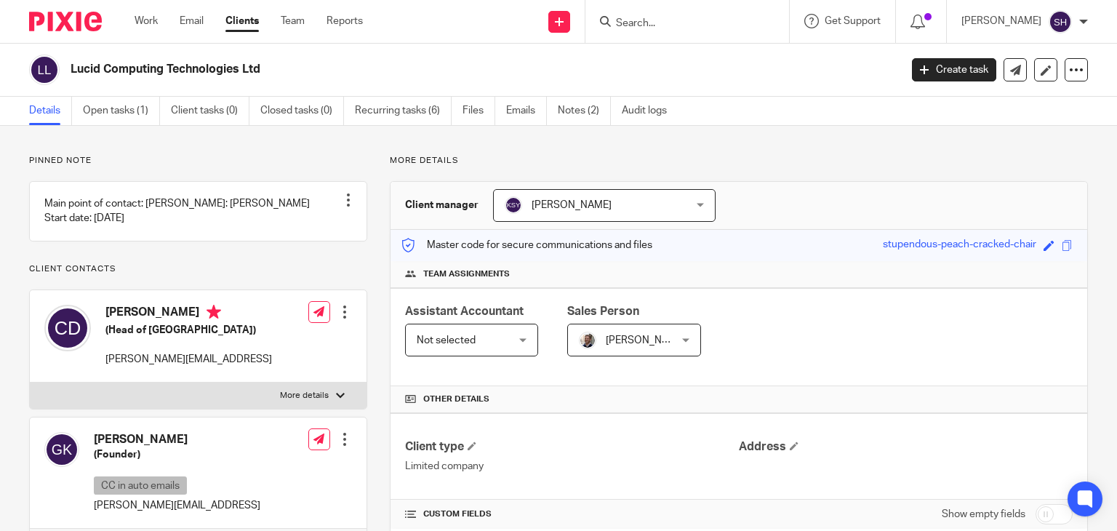
click at [660, 25] on input "Search" at bounding box center [679, 23] width 131 height 13
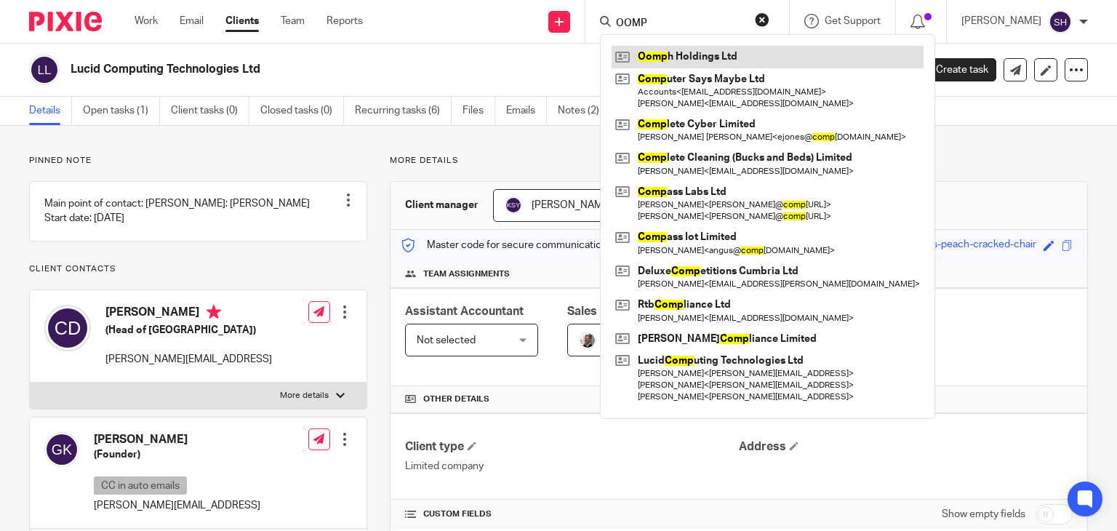
type input "OOMP"
click at [687, 51] on link at bounding box center [767, 57] width 312 height 22
click at [688, 51] on link at bounding box center [767, 57] width 312 height 22
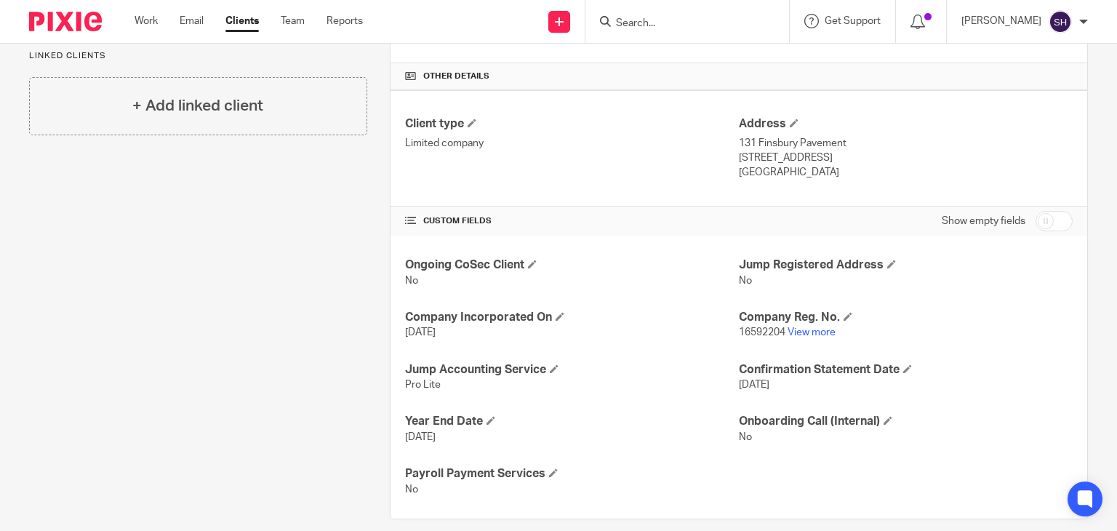
scroll to position [339, 0]
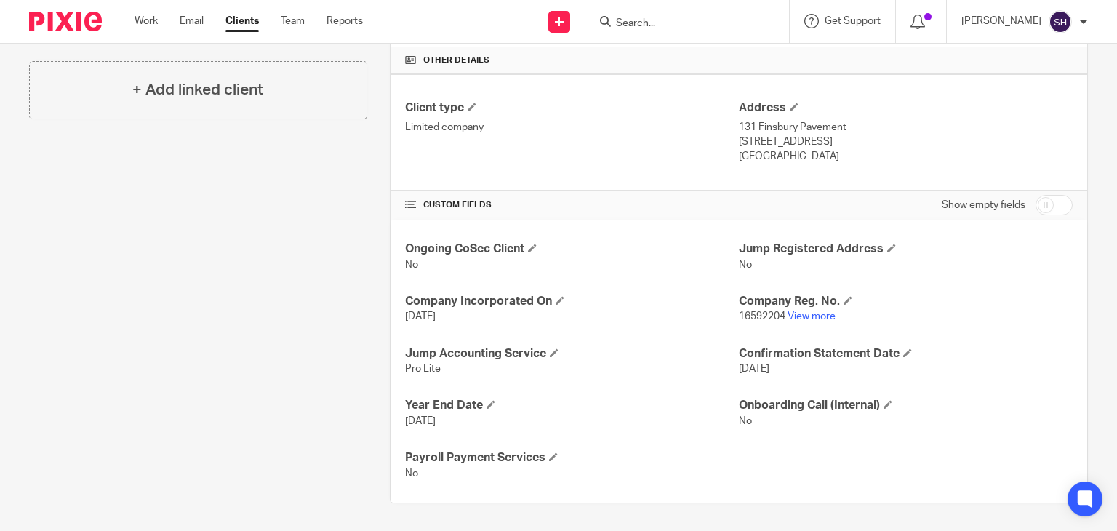
click at [755, 315] on span "16592204" at bounding box center [762, 316] width 47 height 10
copy p "16592204"
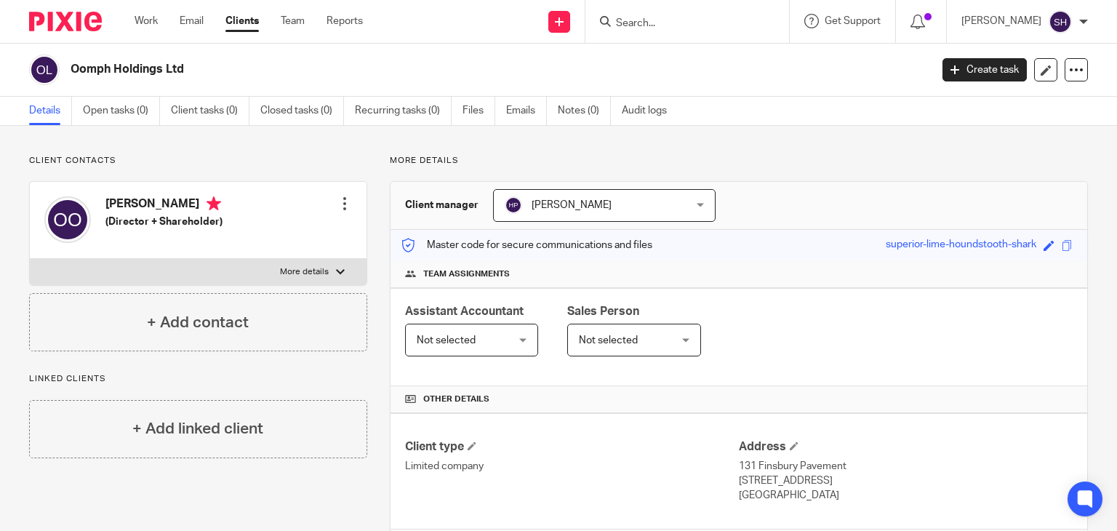
drag, startPoint x: 67, startPoint y: 68, endPoint x: 222, endPoint y: 60, distance: 155.1
click at [222, 60] on div "Oomph Holdings Ltd" at bounding box center [474, 70] width 891 height 31
copy h2 "Oomph Holdings Ltd"
click at [794, 184] on div "Client manager Hely Patel Hely Patel Aashish A Abinandhana P.K Abirami Senthilk…" at bounding box center [738, 206] width 696 height 48
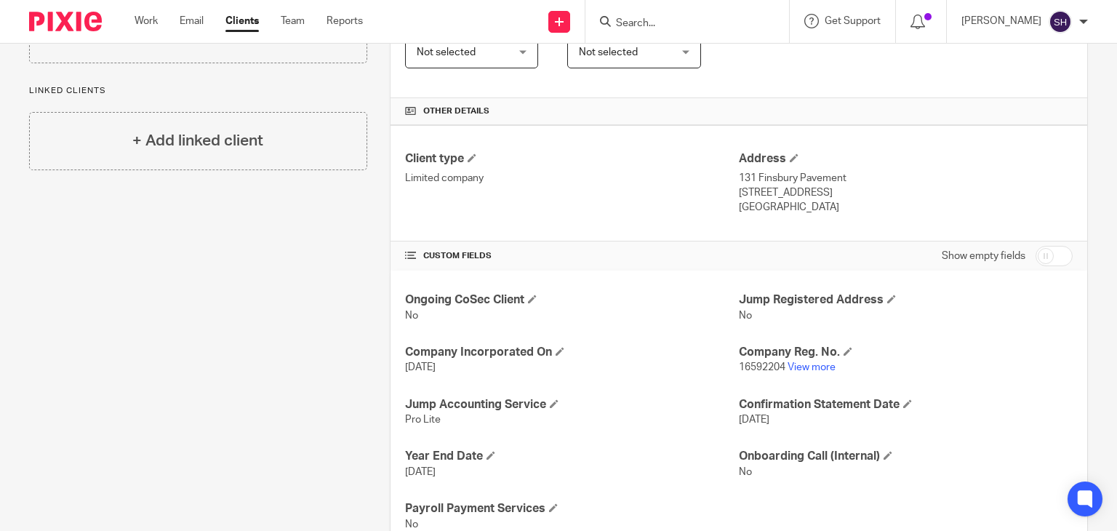
scroll to position [291, 0]
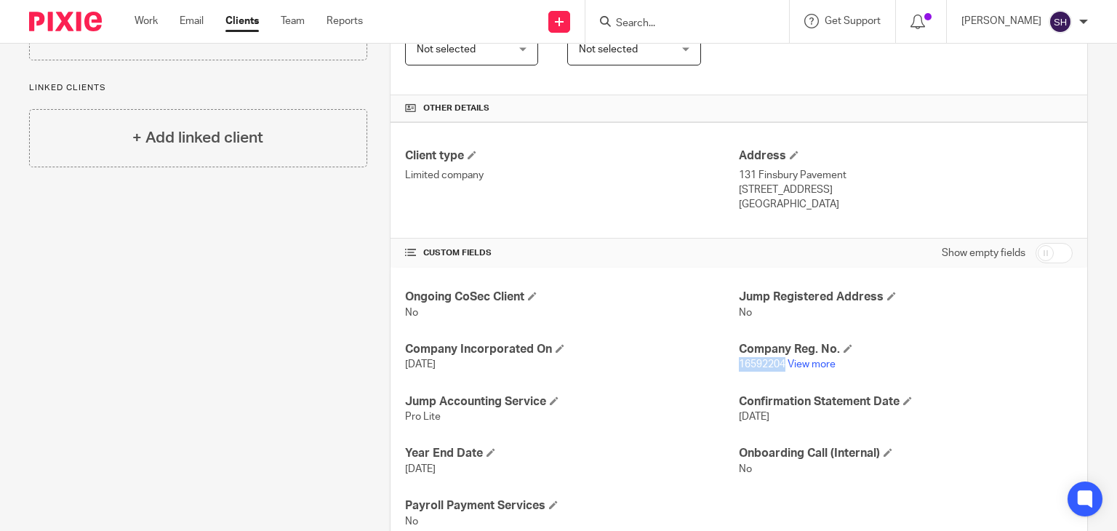
drag, startPoint x: 731, startPoint y: 361, endPoint x: 779, endPoint y: 365, distance: 47.4
click at [779, 365] on p "16592204 View more" at bounding box center [906, 364] width 334 height 15
copy span "16592204"
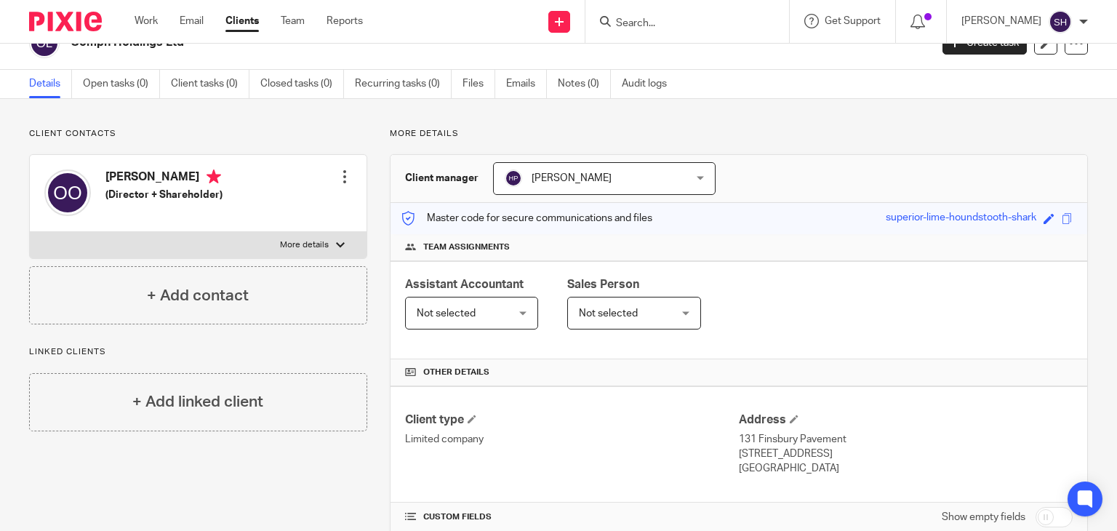
scroll to position [0, 0]
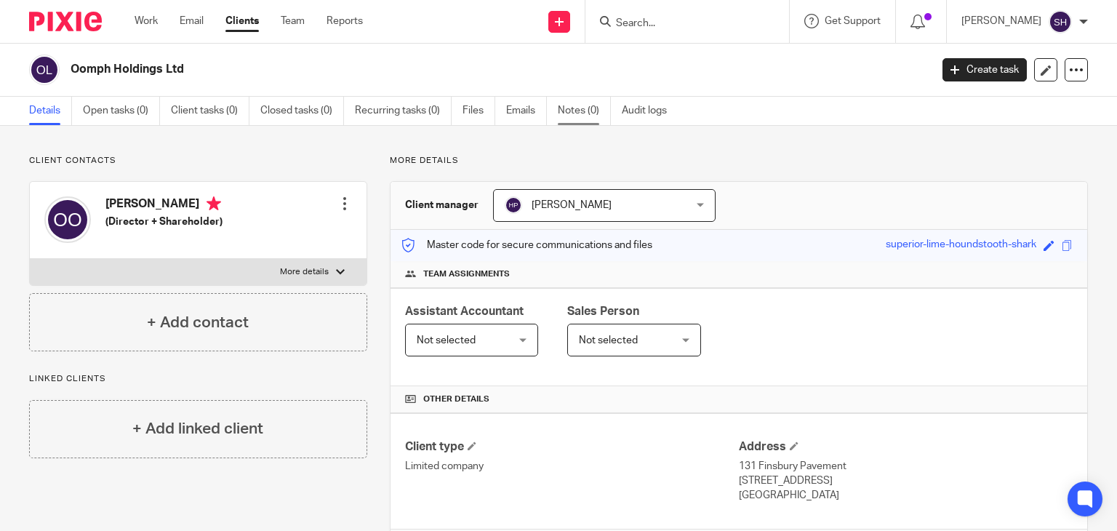
click at [587, 113] on link "Notes (0)" at bounding box center [584, 111] width 53 height 28
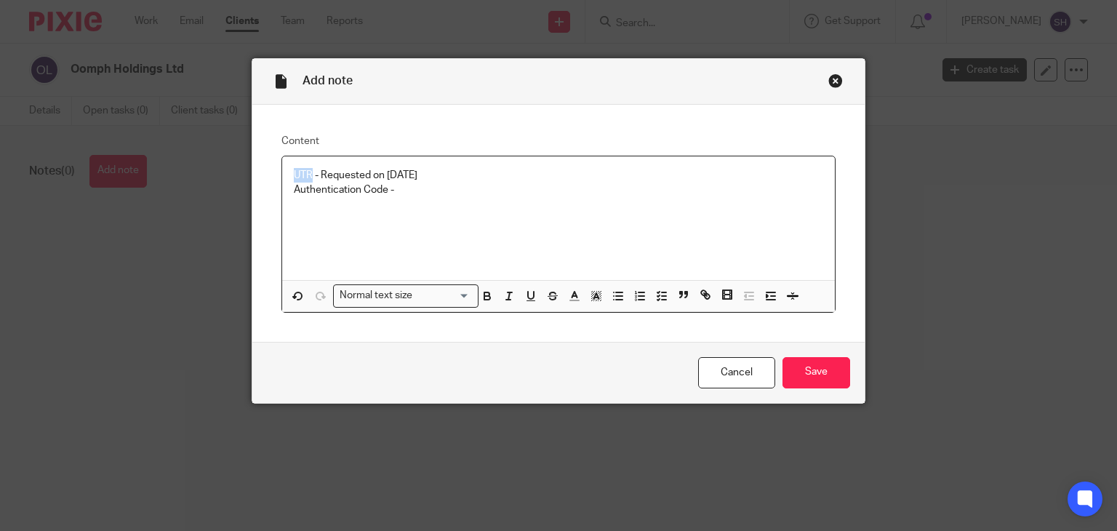
drag, startPoint x: 288, startPoint y: 172, endPoint x: 306, endPoint y: 175, distance: 18.4
click at [306, 174] on p "UTR - Requested on 18-08-2025" at bounding box center [559, 175] width 530 height 15
click at [308, 187] on p "Authentication Code -" at bounding box center [559, 189] width 530 height 15
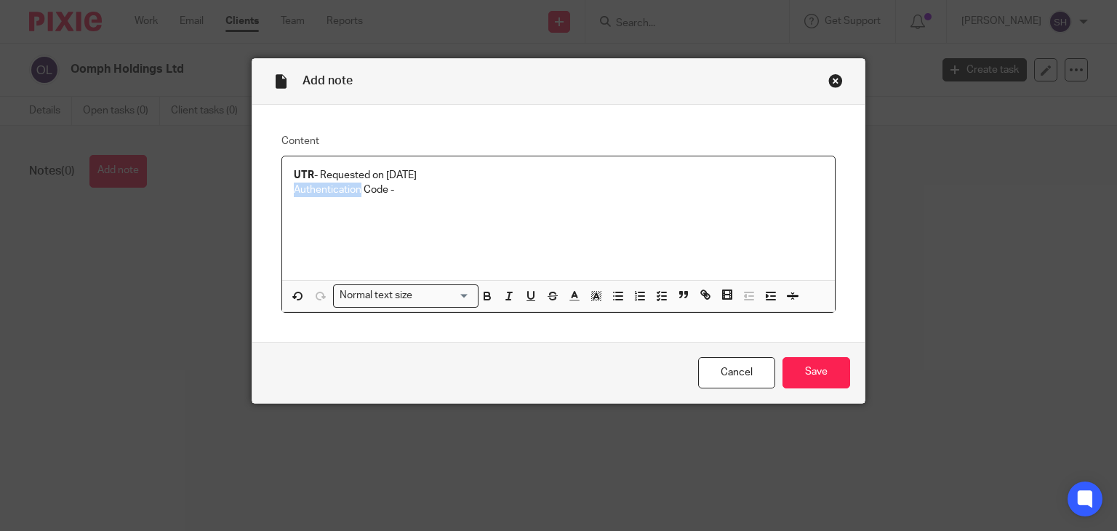
click at [308, 187] on p "Authentication Code -" at bounding box center [559, 189] width 530 height 15
drag, startPoint x: 379, startPoint y: 188, endPoint x: 282, endPoint y: 184, distance: 97.5
click at [285, 188] on div "UTR - Requested on 18-08-2025 Authentication Code -" at bounding box center [558, 218] width 553 height 124
drag, startPoint x: 456, startPoint y: 190, endPoint x: 384, endPoint y: 189, distance: 72.0
click at [455, 190] on p "Authentication Code -" at bounding box center [559, 189] width 530 height 15
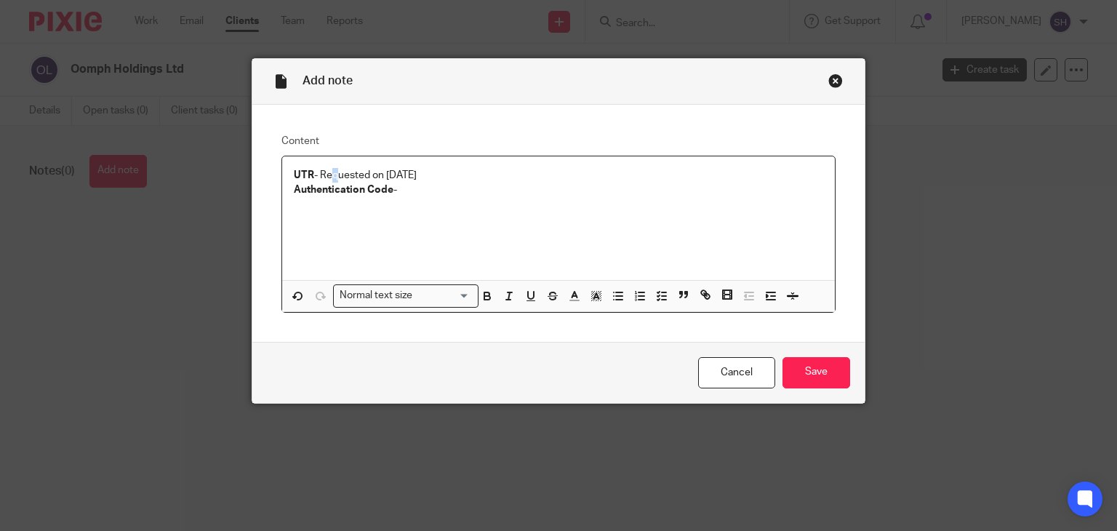
click at [326, 173] on p "UTR - Requested on 18-08-2025" at bounding box center [559, 175] width 530 height 15
drag, startPoint x: 314, startPoint y: 169, endPoint x: 455, endPoint y: 155, distance: 141.8
click at [454, 156] on div "UTR - Requested on 18-08-2025 Authentication Code - Normal text size Loading...…" at bounding box center [558, 234] width 555 height 157
copy p "Requested on 18-08-2025"
click at [437, 198] on div "UTR - Requested on 18-08-2025 Authentication Code -" at bounding box center [558, 218] width 553 height 124
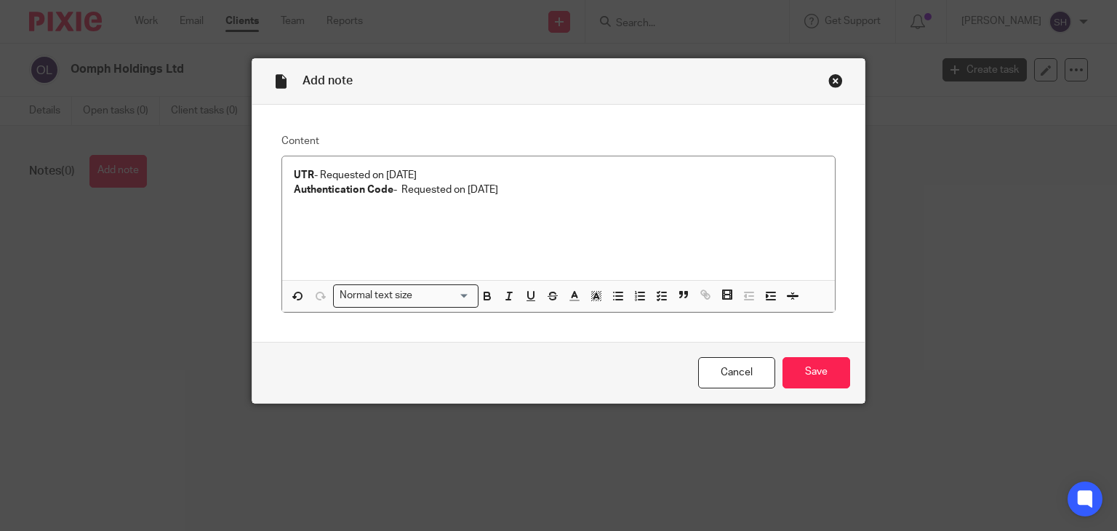
click at [814, 348] on div "Cancel Save" at bounding box center [558, 372] width 613 height 61
drag, startPoint x: 817, startPoint y: 367, endPoint x: 918, endPoint y: 324, distance: 109.8
click at [816, 367] on input "Save" at bounding box center [816, 372] width 68 height 31
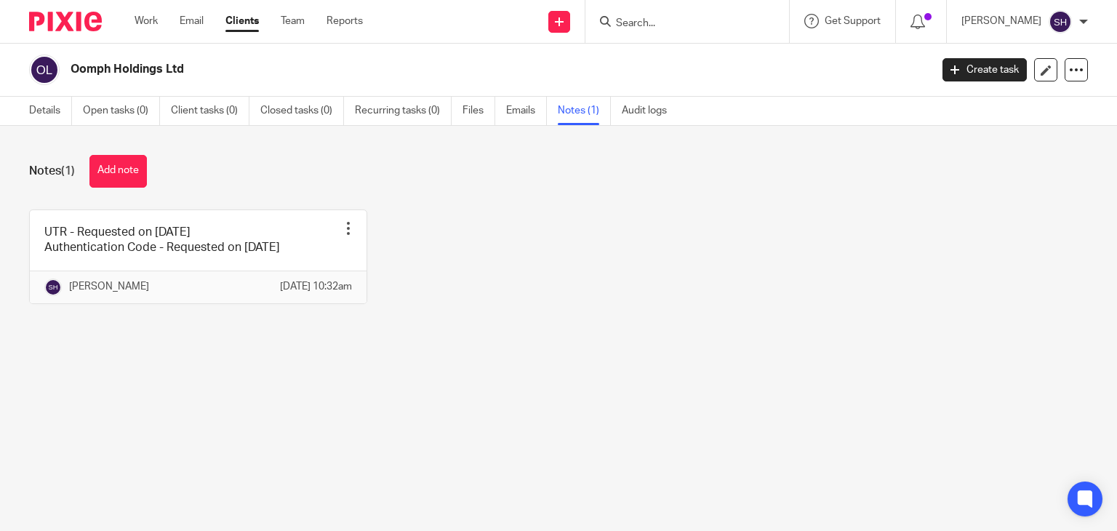
click at [630, 26] on input "Search" at bounding box center [679, 23] width 131 height 13
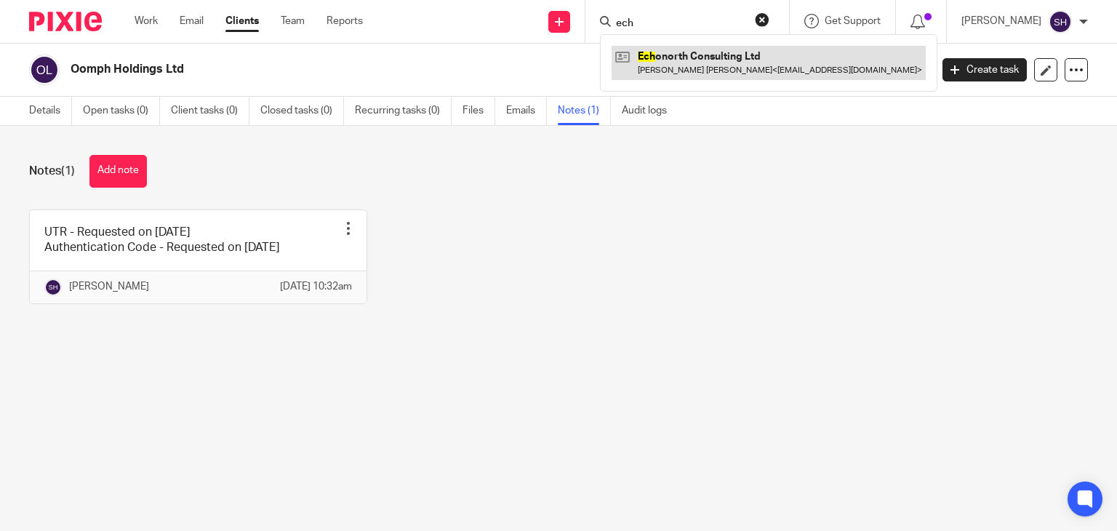
type input "ech"
click at [694, 76] on link at bounding box center [768, 62] width 314 height 33
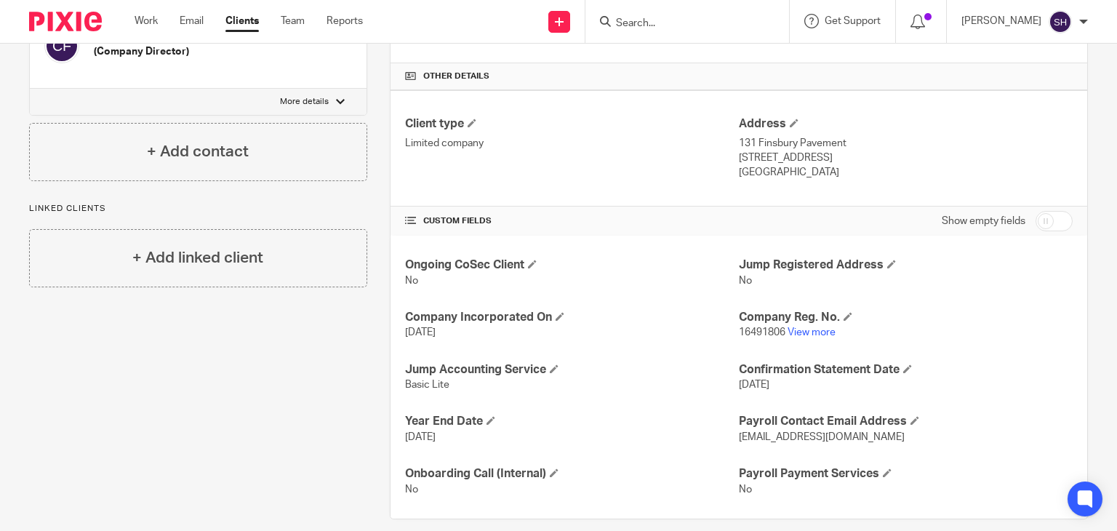
scroll to position [339, 0]
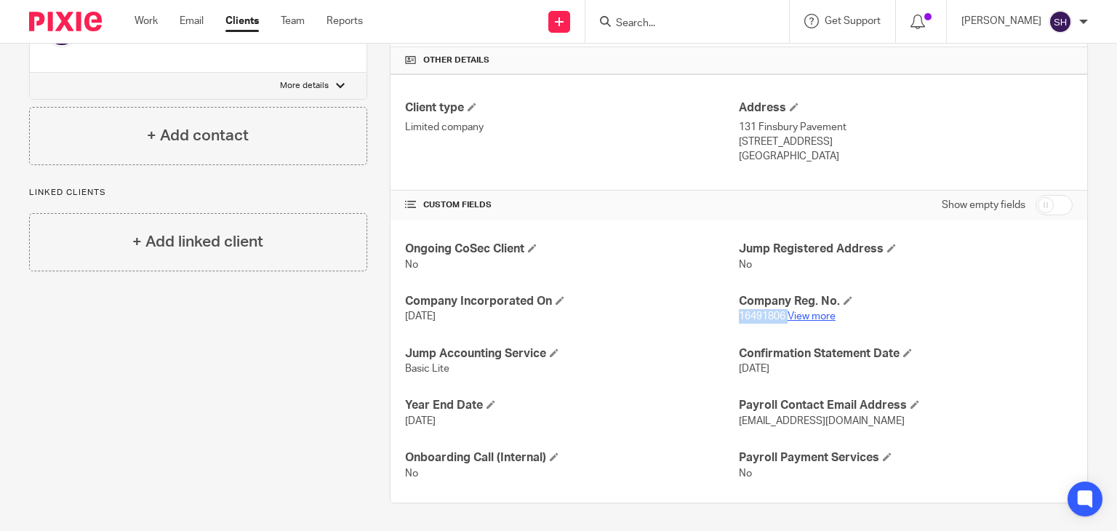
drag, startPoint x: 733, startPoint y: 313, endPoint x: 781, endPoint y: 318, distance: 48.3
click at [781, 318] on p "16491806 View more" at bounding box center [906, 316] width 334 height 15
copy p "16491806"
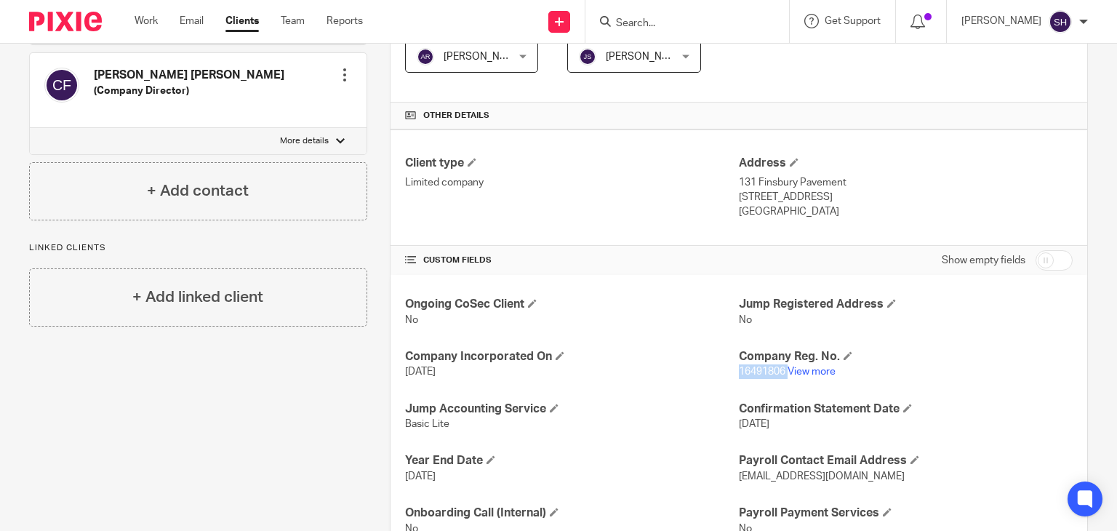
scroll to position [291, 0]
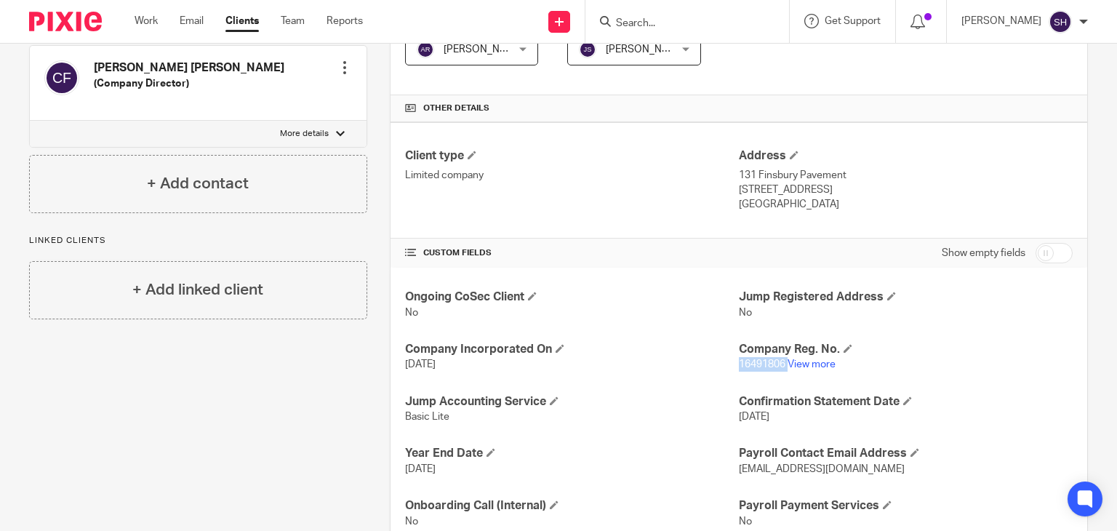
copy p "16491806"
click at [728, 324] on div "Ongoing CoSec Client No Jump Registered Address No Company Incorporated On [DAT…" at bounding box center [738, 409] width 696 height 283
drag, startPoint x: 731, startPoint y: 362, endPoint x: 779, endPoint y: 361, distance: 48.0
click at [779, 361] on p "16491806 View more" at bounding box center [906, 364] width 334 height 15
copy span "16491806"
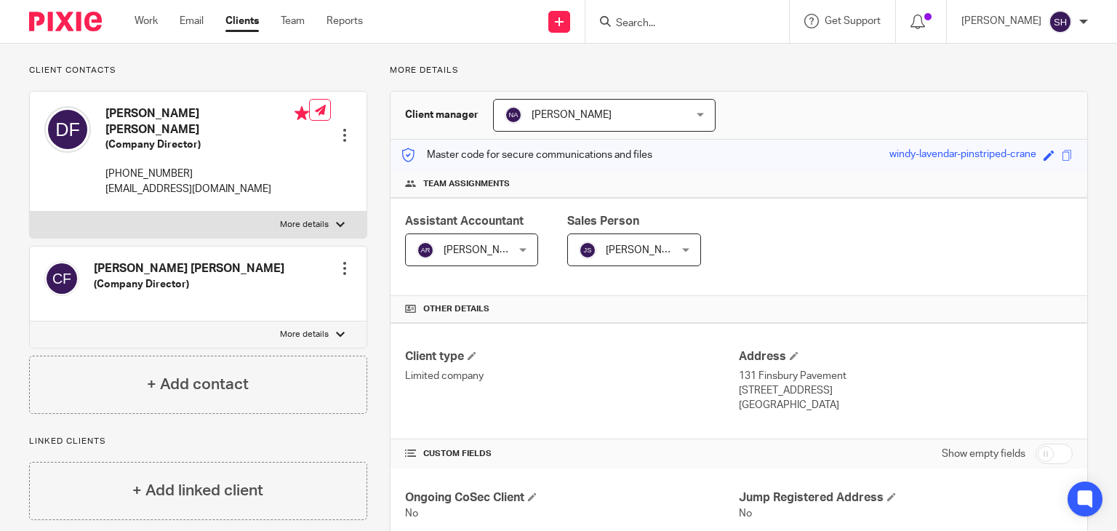
scroll to position [0, 0]
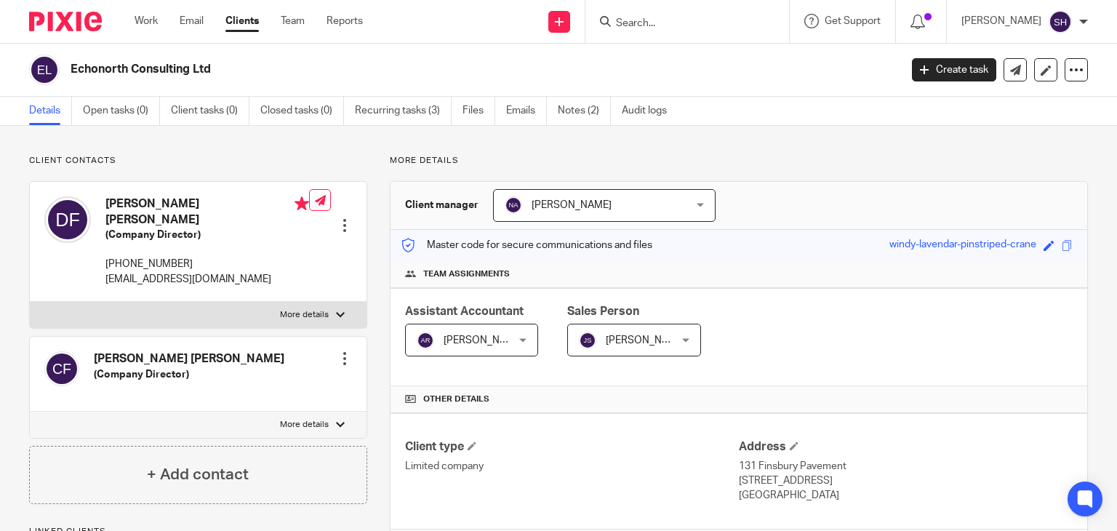
drag, startPoint x: 68, startPoint y: 55, endPoint x: 268, endPoint y: 62, distance: 200.8
click at [268, 62] on div "Echonorth Consulting Ltd" at bounding box center [459, 70] width 861 height 31
copy h2 "Echonorth Consulting Ltd"
click at [593, 108] on link "Notes (2)" at bounding box center [584, 111] width 53 height 28
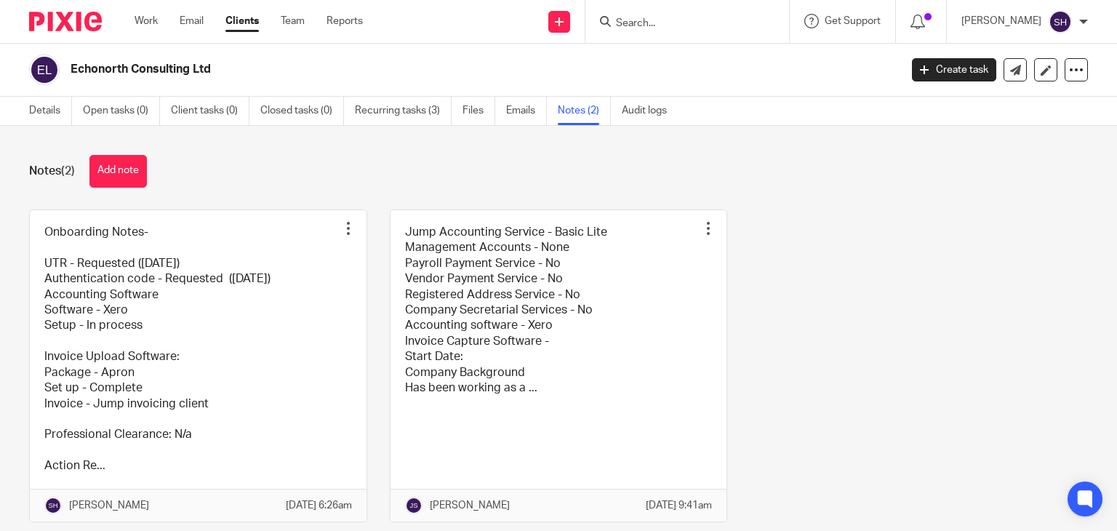
click at [204, 268] on link at bounding box center [198, 365] width 337 height 311
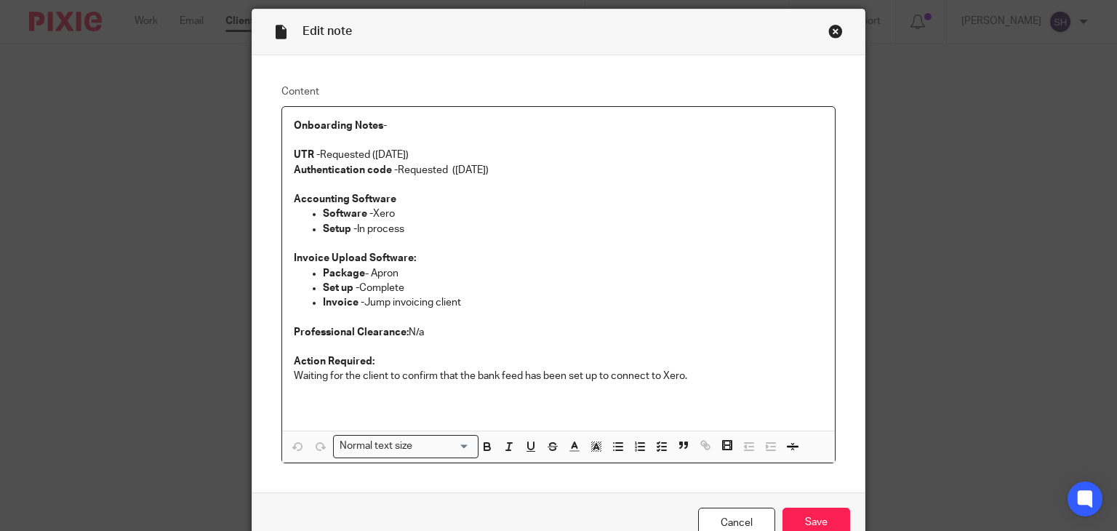
scroll to position [73, 0]
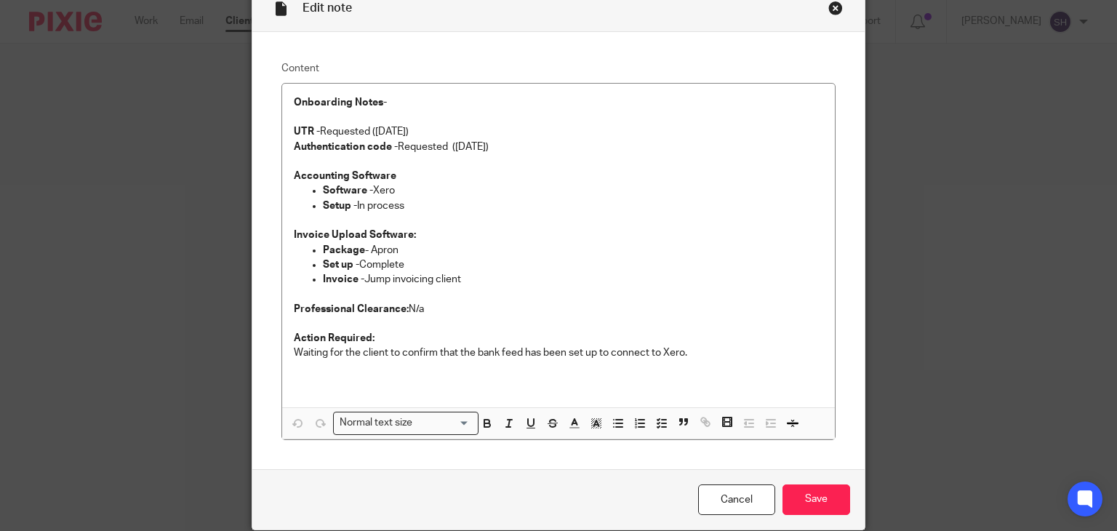
click at [828, 9] on div "Close this dialog window" at bounding box center [835, 8] width 15 height 15
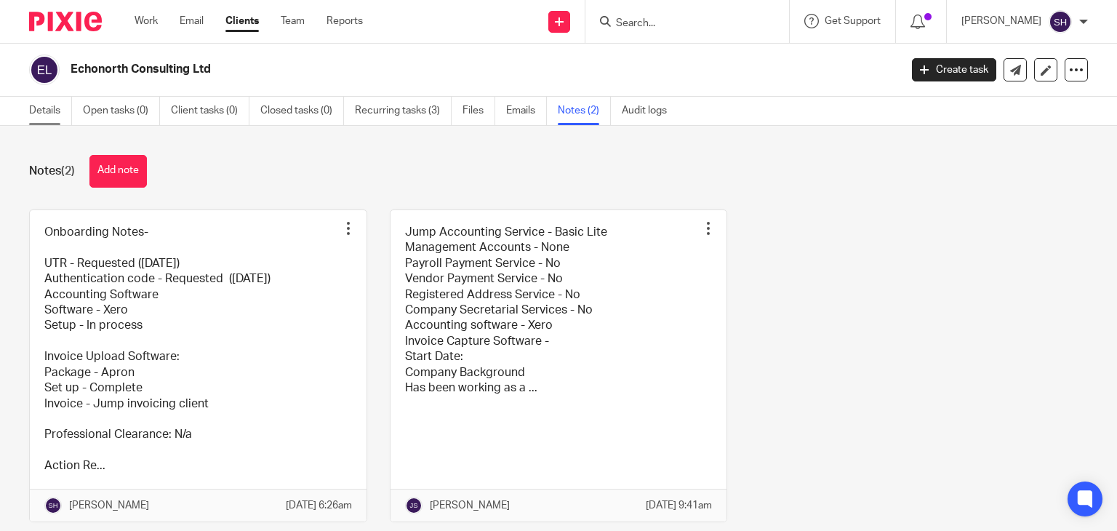
drag, startPoint x: 41, startPoint y: 112, endPoint x: 32, endPoint y: 107, distance: 10.1
click at [41, 114] on link "Details" at bounding box center [50, 111] width 43 height 28
